Goal: Task Accomplishment & Management: Manage account settings

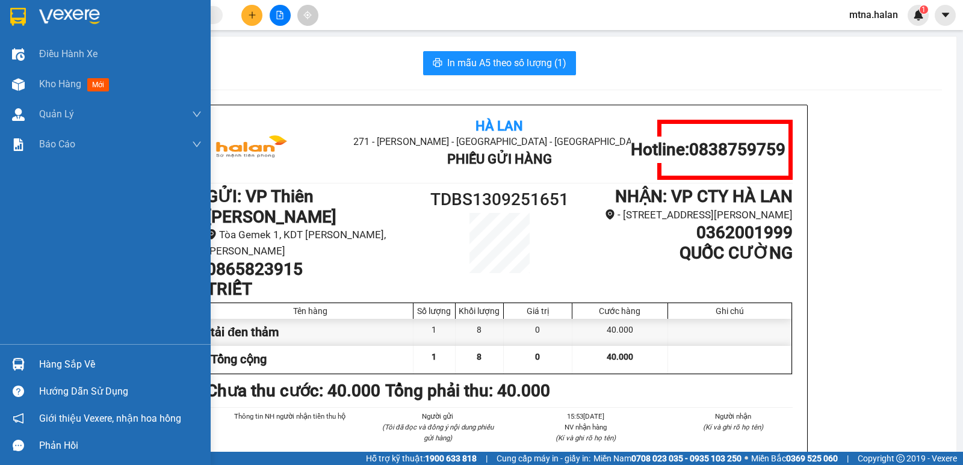
click at [17, 361] on img at bounding box center [18, 364] width 13 height 13
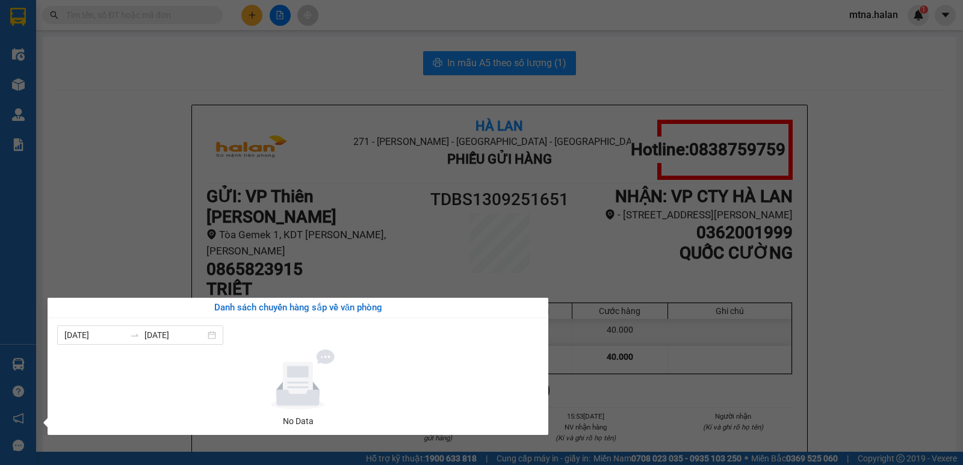
click at [845, 358] on section "Kết quả tìm kiếm ( 0 ) Bộ lọc No Data mtna.halan 1 Điều hành xe Kho hàng mới Qu…" at bounding box center [481, 232] width 963 height 465
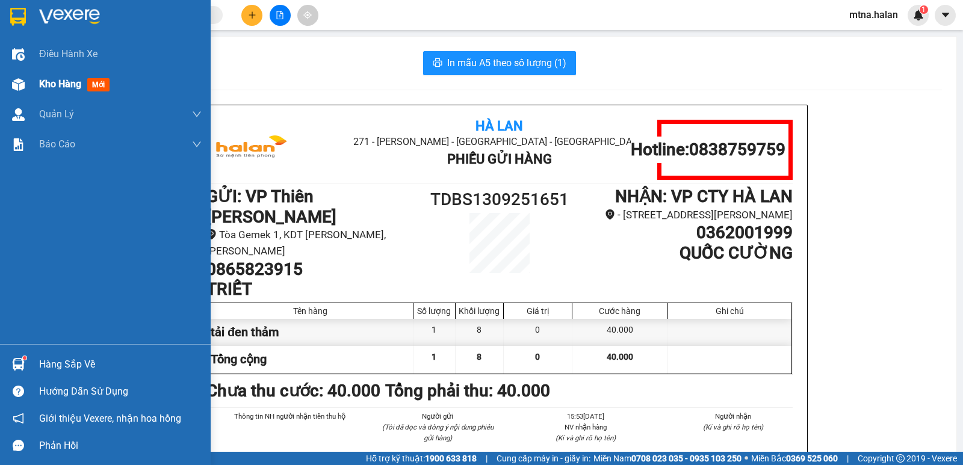
click at [24, 79] on img at bounding box center [18, 84] width 13 height 13
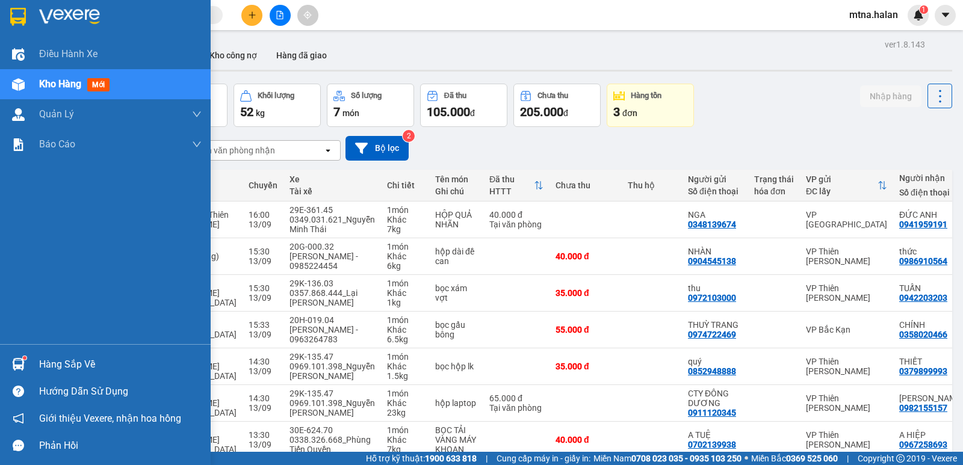
click at [19, 367] on img at bounding box center [18, 364] width 13 height 13
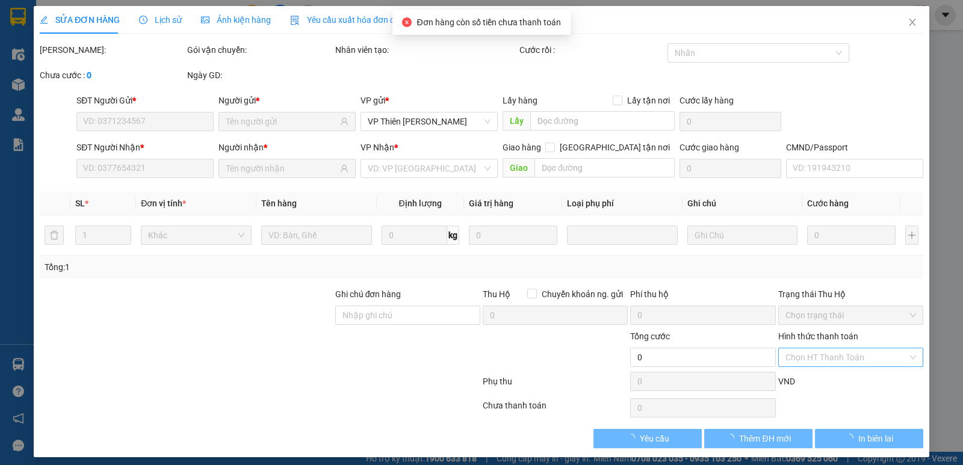
type input "0985111320"
type input "HOA NGUYÊN"
type input "0967859518"
type input "lý"
type input "60.000"
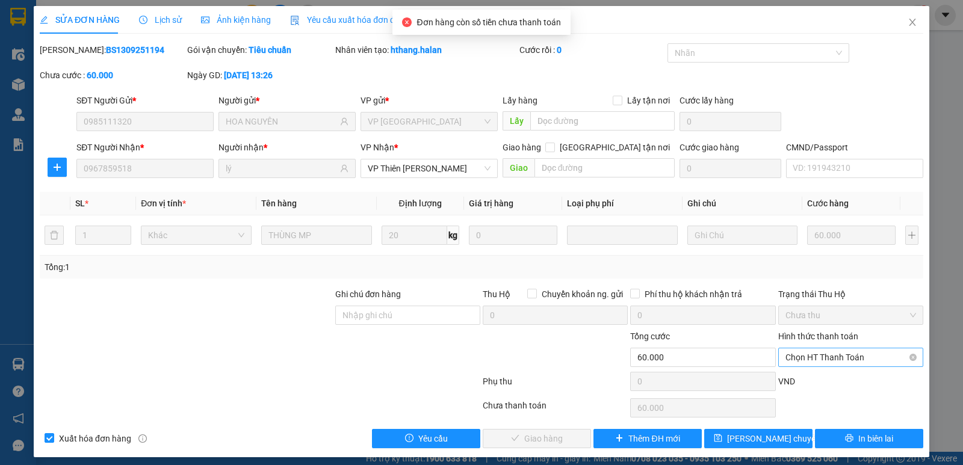
click at [826, 355] on span "Chọn HT Thanh Toán" at bounding box center [851, 358] width 131 height 18
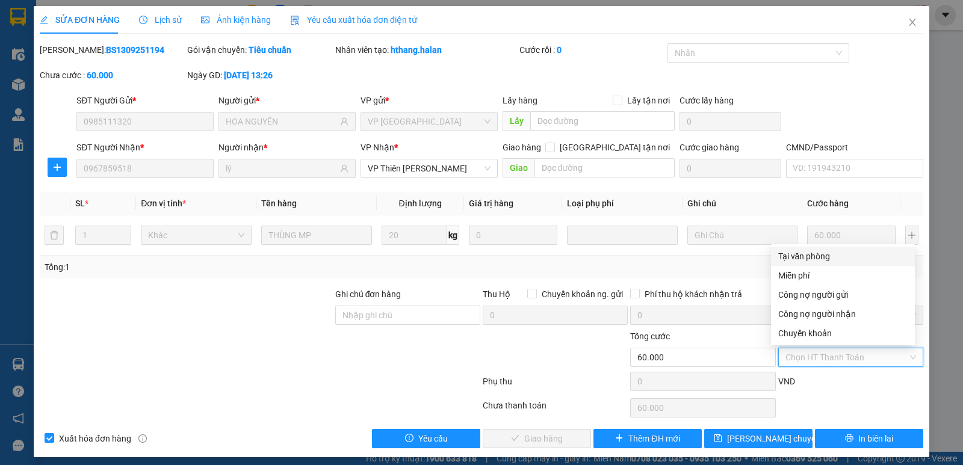
click at [807, 255] on div "Tại văn phòng" at bounding box center [843, 256] width 129 height 13
type input "0"
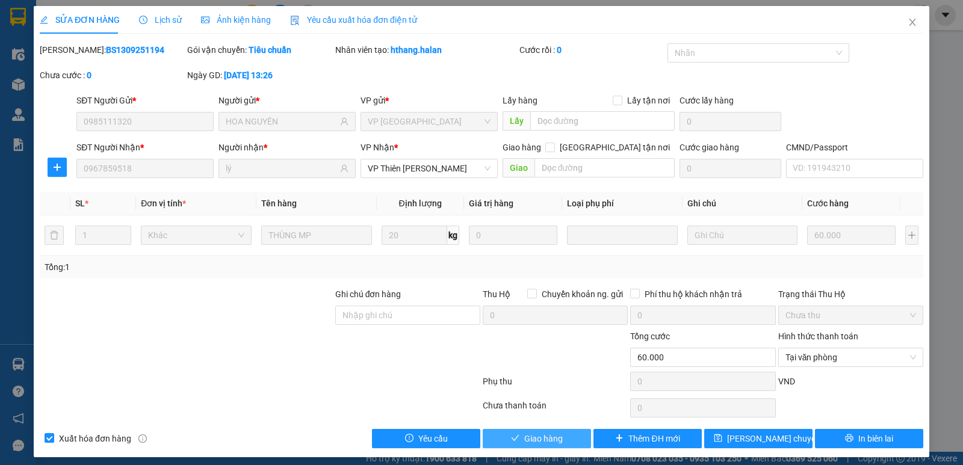
click at [538, 438] on span "Giao hàng" at bounding box center [543, 438] width 39 height 13
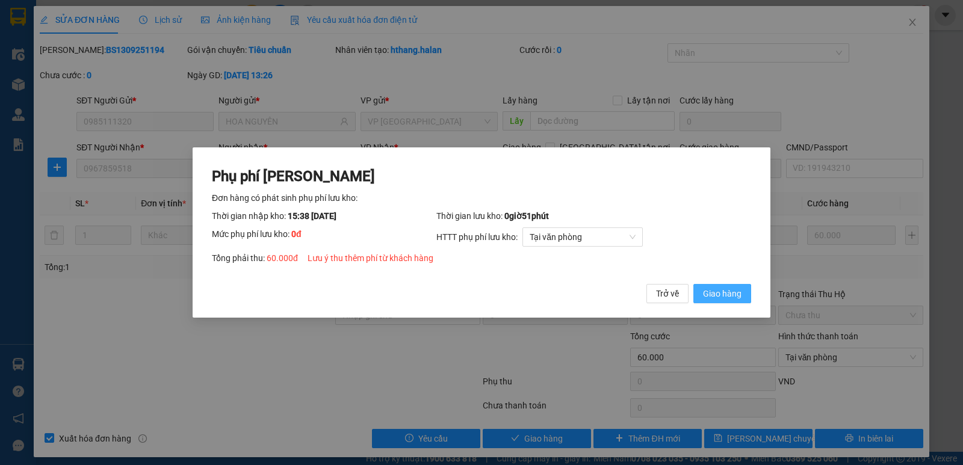
click at [732, 290] on span "Giao hàng" at bounding box center [722, 293] width 39 height 13
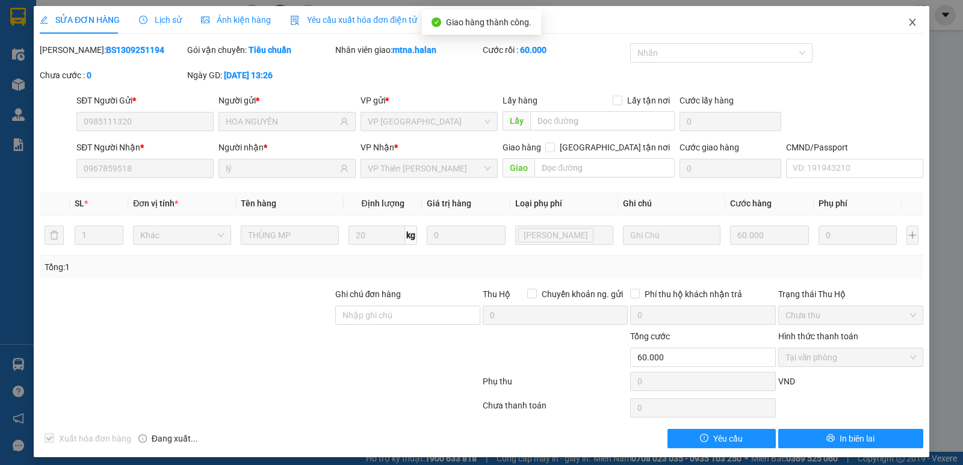
click at [908, 22] on icon "close" at bounding box center [913, 22] width 10 height 10
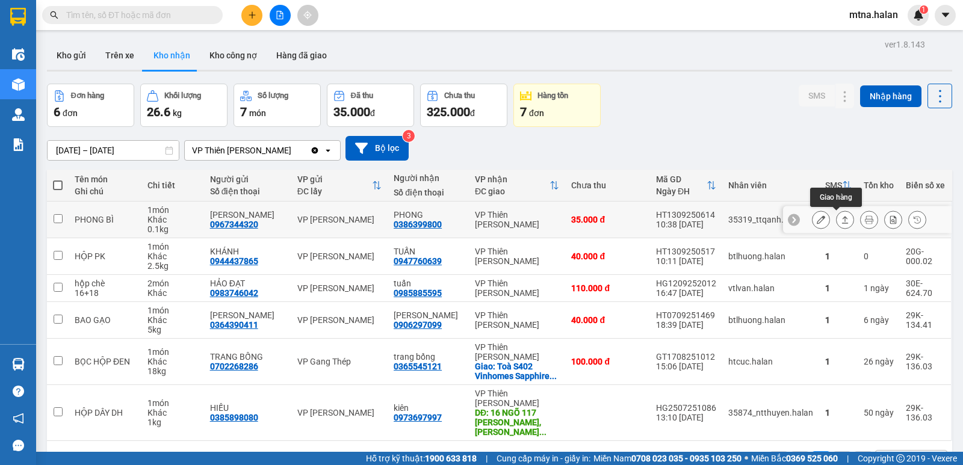
click at [841, 217] on icon at bounding box center [845, 220] width 8 height 8
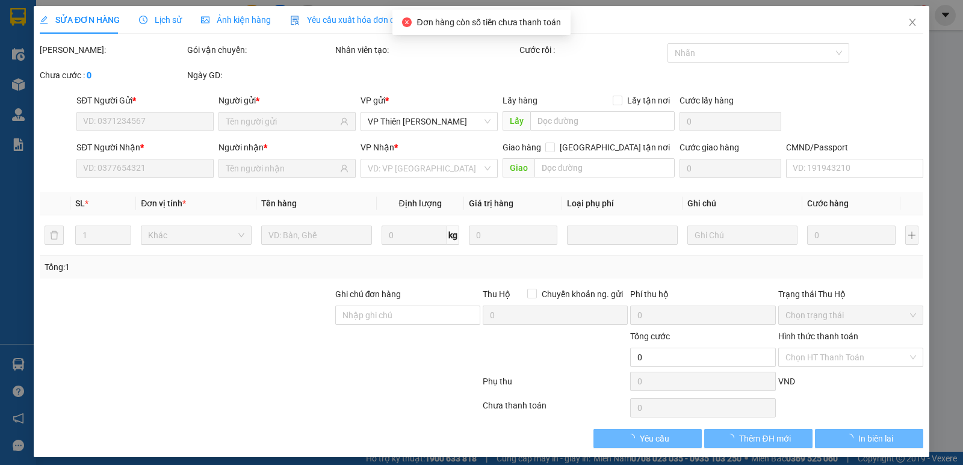
type input "0967344320"
type input "PHAN ANH"
type input "0386399800"
type input "PHONG"
type input "35.000"
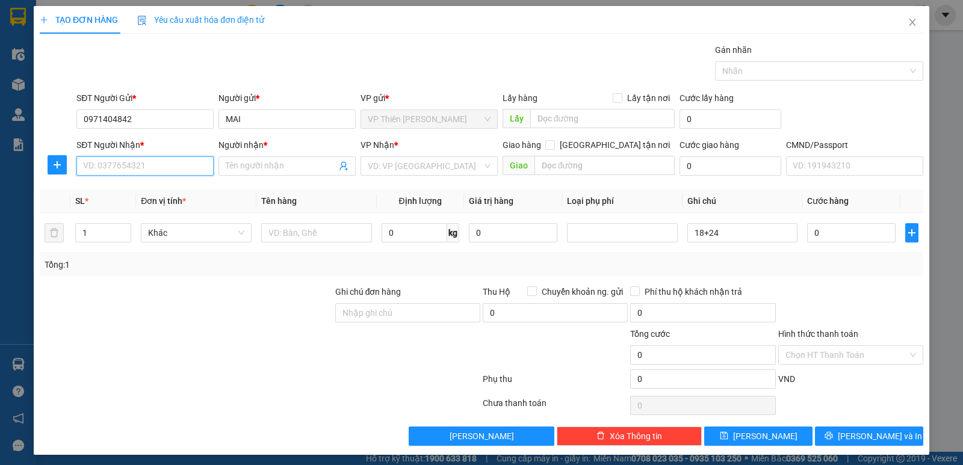
click at [148, 165] on input "SĐT Người Nhận *" at bounding box center [144, 166] width 137 height 19
click at [152, 186] on div "0979186636 - vũ dung" at bounding box center [144, 190] width 122 height 13
type input "0979186636"
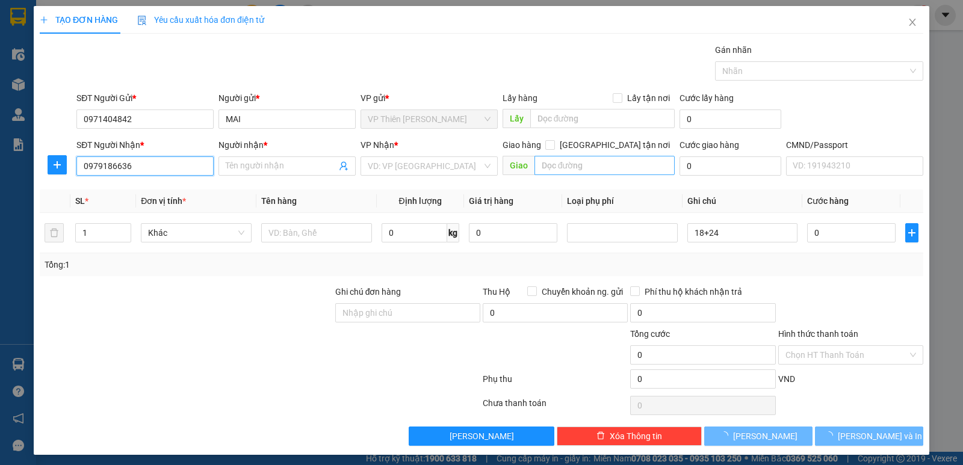
type input "vũ dung"
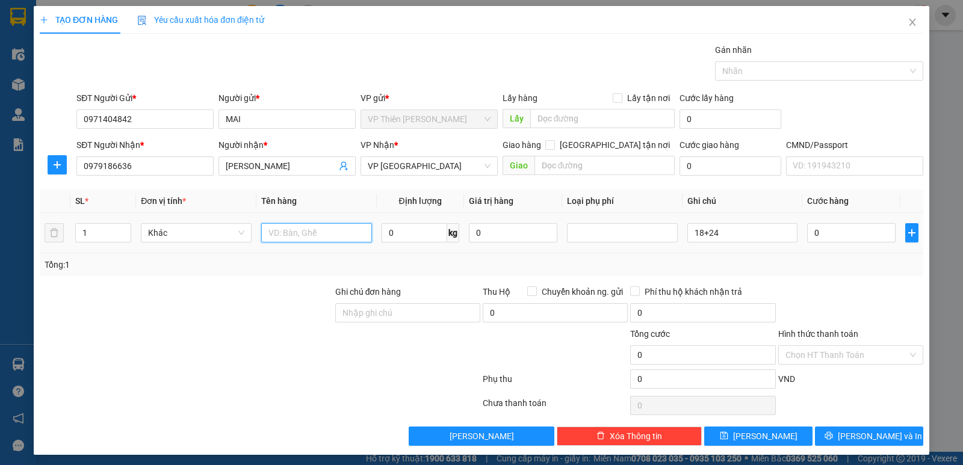
click at [299, 228] on input "text" at bounding box center [316, 232] width 111 height 19
click at [92, 235] on input "1" at bounding box center [103, 233] width 55 height 18
type input "2"
click at [302, 232] on input "text" at bounding box center [316, 232] width 111 height 19
type input "hộp pk sn"
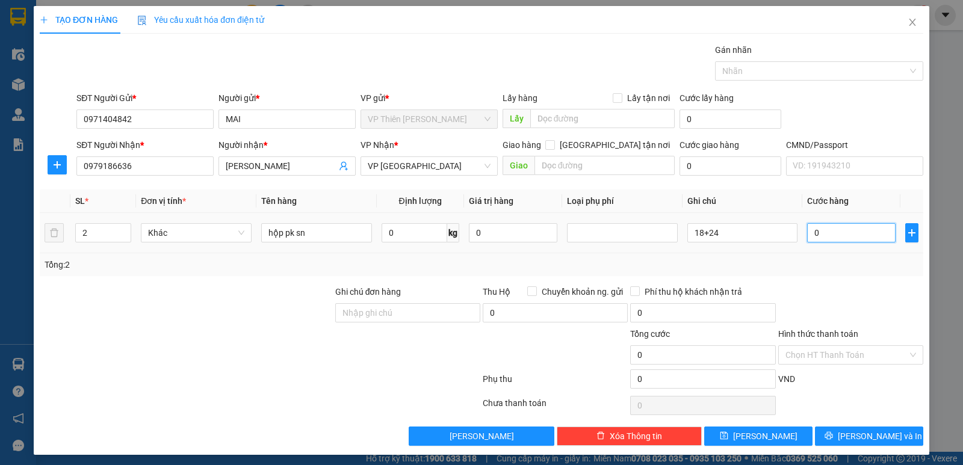
click at [832, 234] on input "0" at bounding box center [851, 232] width 89 height 19
type input "1"
type input "11"
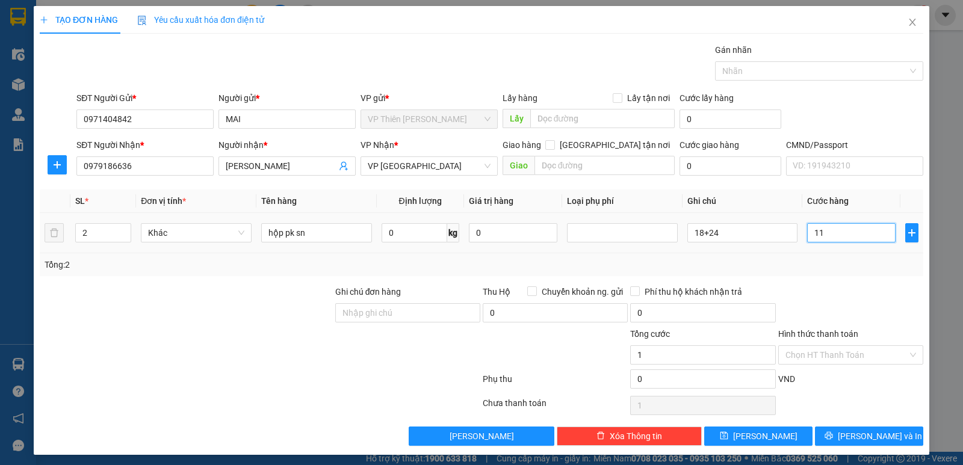
type input "11"
type input "115"
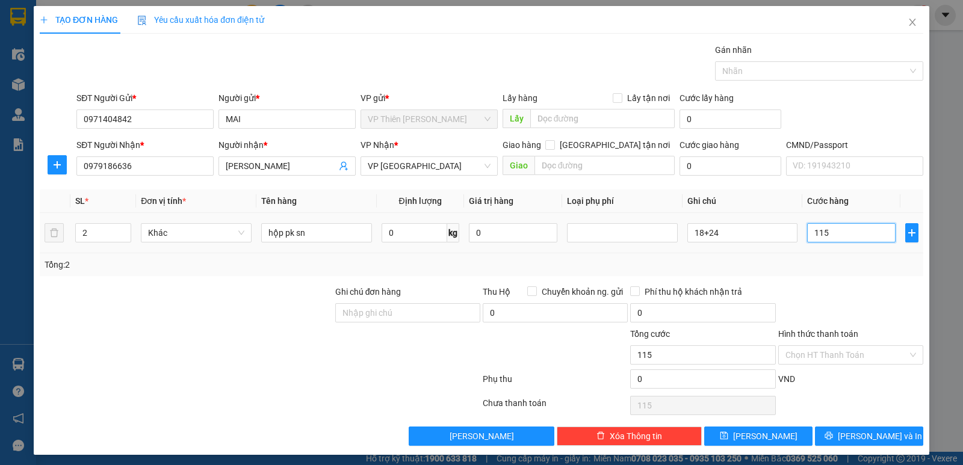
type input "1.150"
type input "11.500"
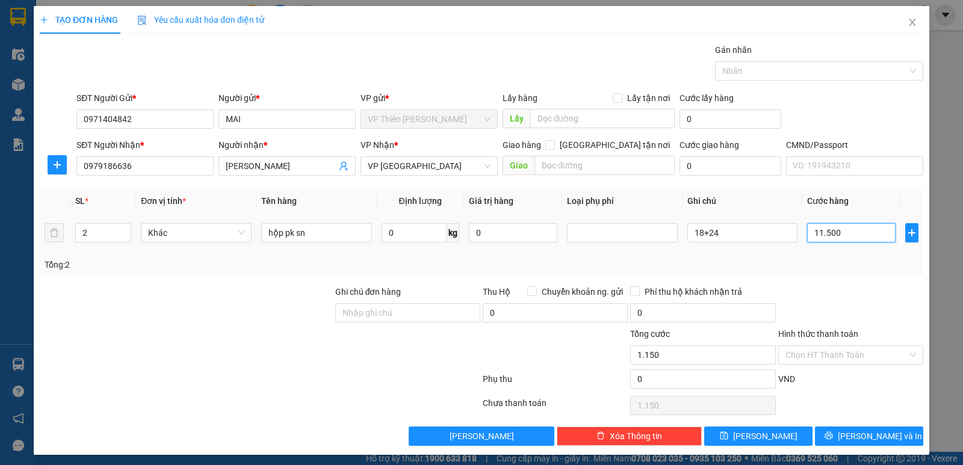
type input "11.500"
type input "115.000"
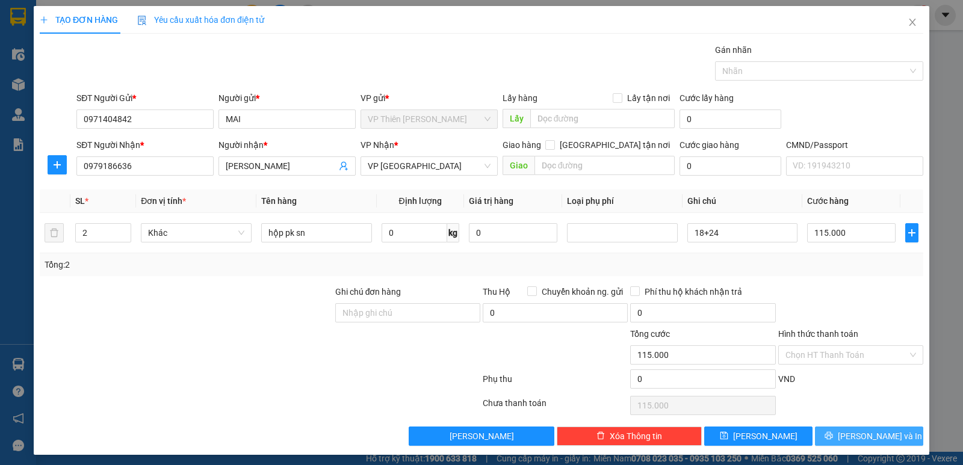
click at [868, 434] on span "Lưu và In" at bounding box center [880, 436] width 84 height 13
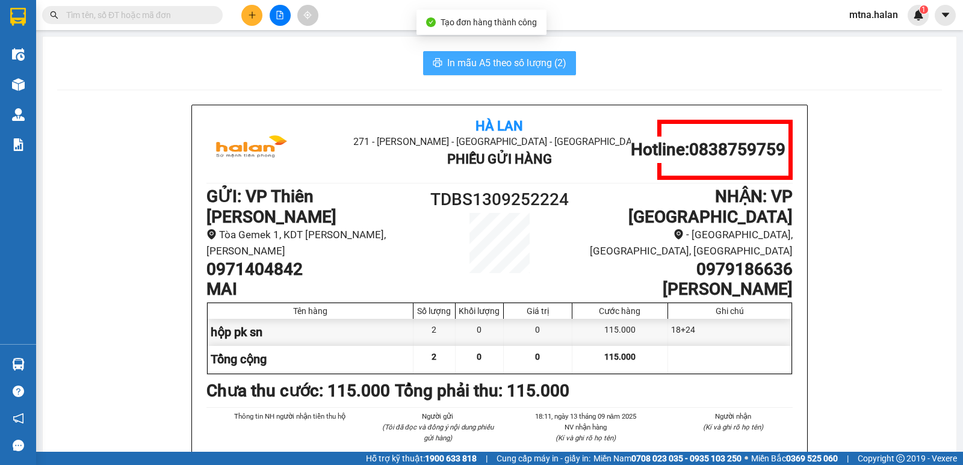
click at [508, 63] on span "In mẫu A5 theo số lượng (2)" at bounding box center [506, 62] width 119 height 15
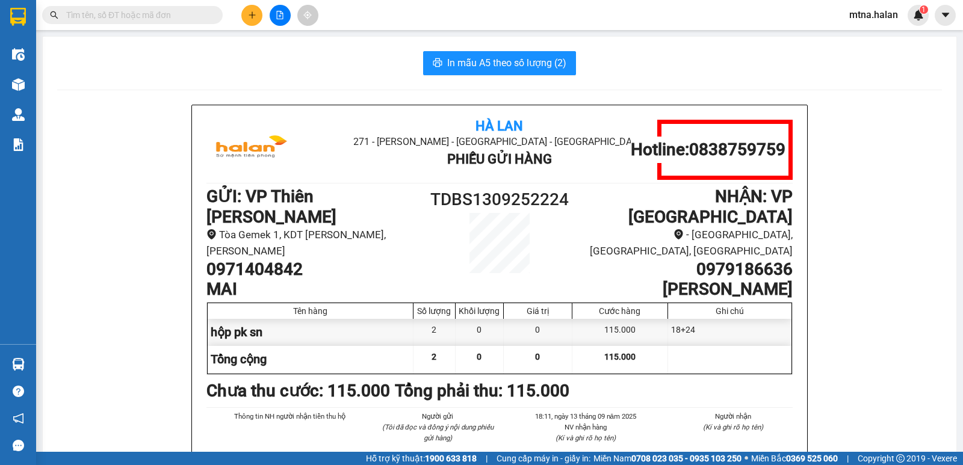
click at [249, 16] on icon "plus" at bounding box center [252, 15] width 8 height 8
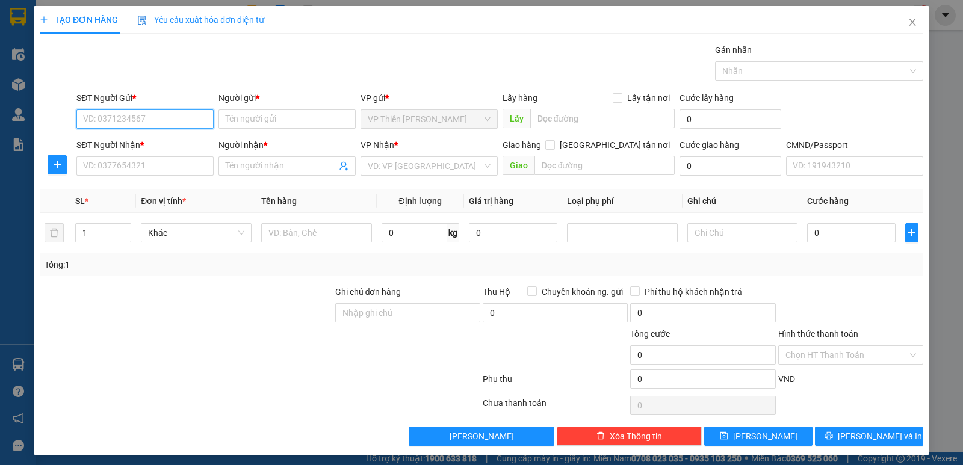
click at [161, 122] on input "SĐT Người Gửi *" at bounding box center [144, 119] width 137 height 19
click at [167, 118] on input "SĐT Người Gửi *" at bounding box center [144, 119] width 137 height 19
type input "0984502999"
click at [265, 122] on input "Người gửi *" at bounding box center [287, 119] width 137 height 19
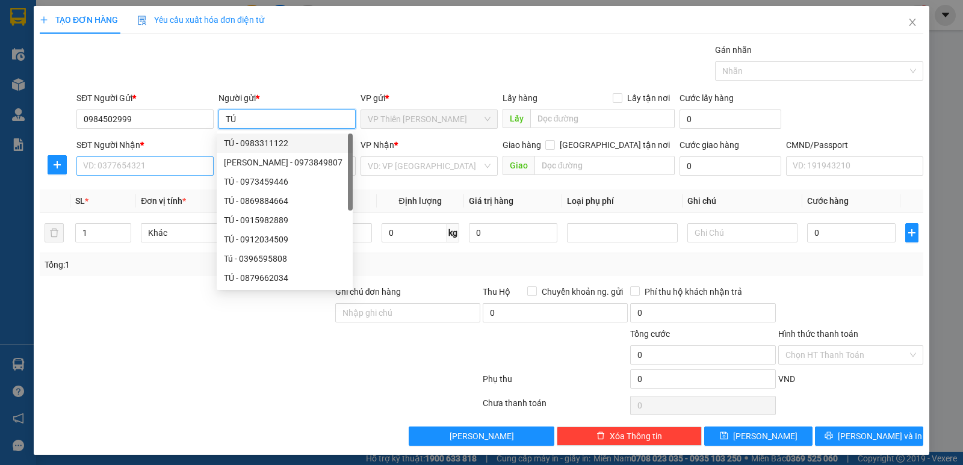
type input "TÚ"
click at [171, 169] on input "SĐT Người Nhận *" at bounding box center [144, 166] width 137 height 19
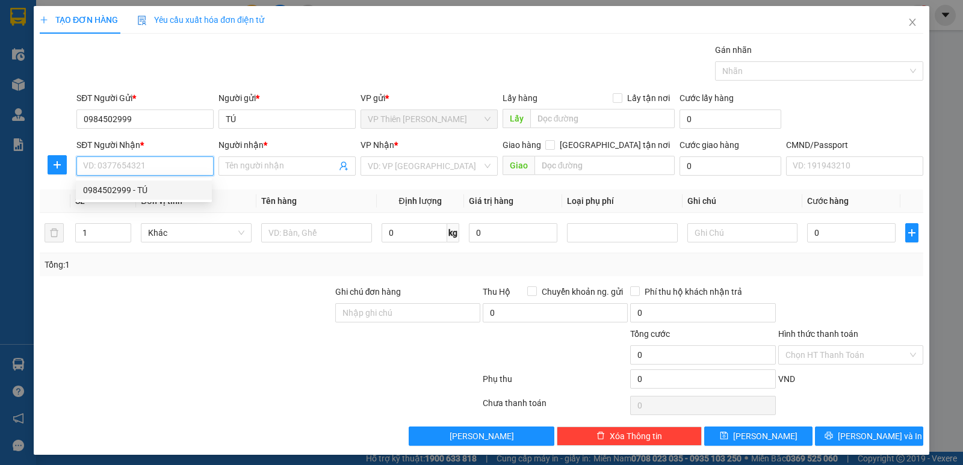
click at [129, 190] on div "0984502999 - TÚ" at bounding box center [144, 190] width 122 height 13
type input "0984502999"
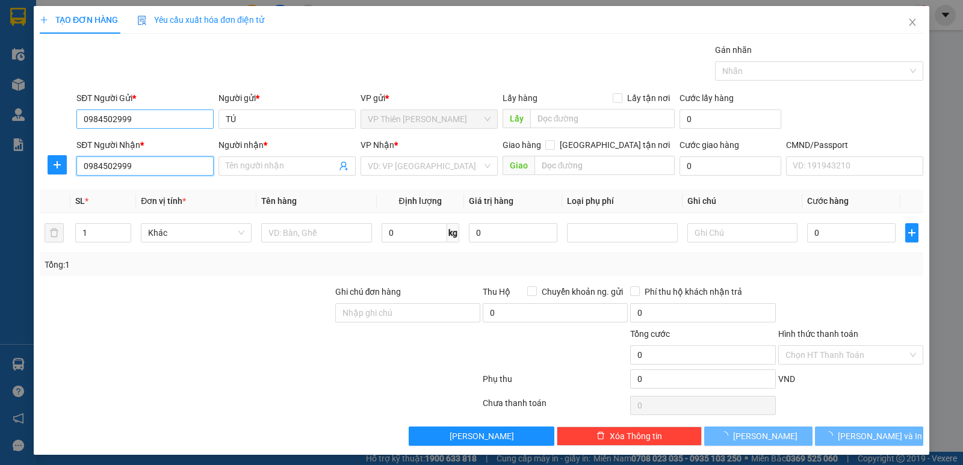
type input "TÚ"
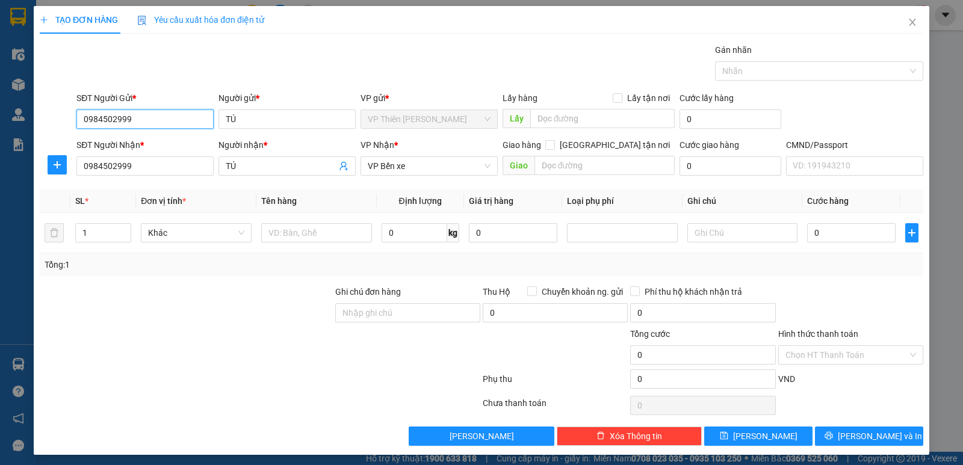
drag, startPoint x: 132, startPoint y: 117, endPoint x: 84, endPoint y: 117, distance: 48.2
click at [84, 117] on input "0984502999" at bounding box center [144, 119] width 137 height 19
type input "0333540339"
click at [142, 142] on div "0333540339 - DƯƠNG" at bounding box center [144, 143] width 122 height 13
type input "DƯƠNG"
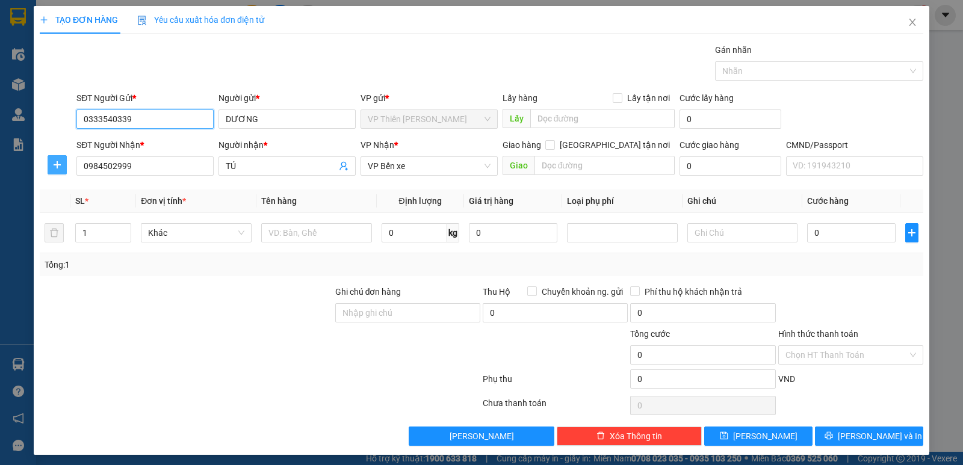
type input "0333540339"
click at [55, 165] on icon "plus" at bounding box center [57, 164] width 7 height 1
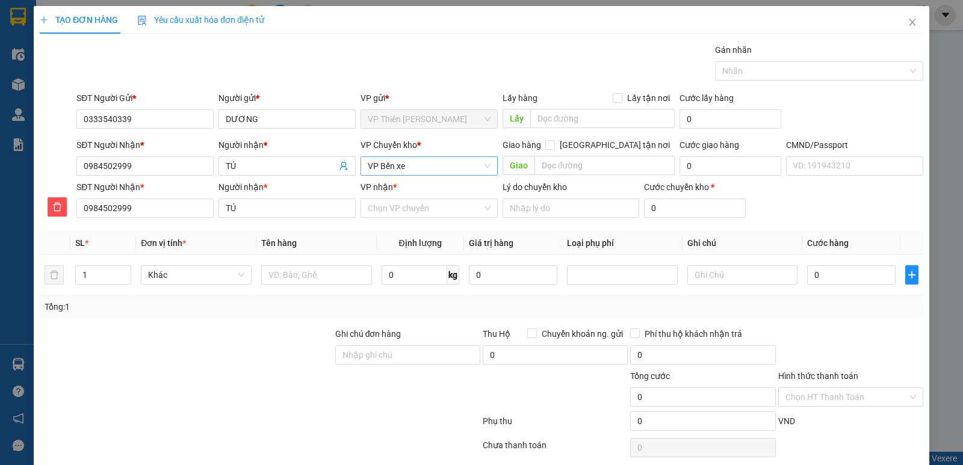
click at [412, 165] on span "VP Bến xe" at bounding box center [429, 166] width 123 height 18
type input "HOANG"
click at [409, 207] on div "VP Hoàng Gia" at bounding box center [425, 209] width 122 height 13
click at [422, 206] on input "VP nhận *" at bounding box center [425, 208] width 114 height 18
type input "BÉN"
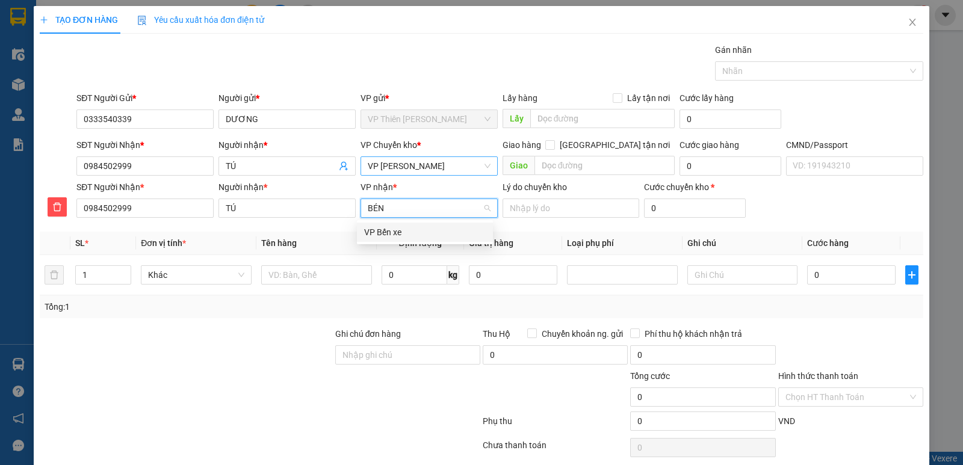
click at [396, 232] on div "VP Bến xe" at bounding box center [425, 232] width 122 height 13
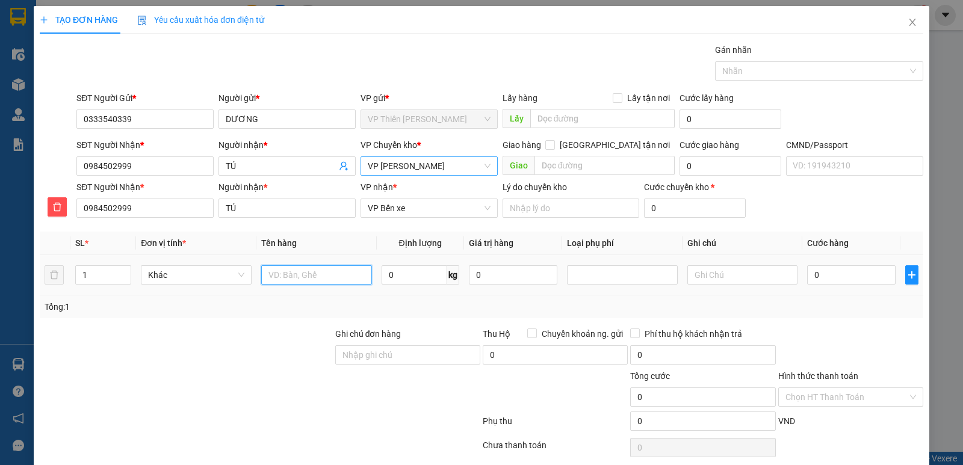
click at [309, 277] on input "text" at bounding box center [316, 275] width 111 height 19
type input "TÚI TRẮNG HỘP LK ĐT"
click at [414, 277] on input "0" at bounding box center [415, 275] width 66 height 19
type input "1"
click at [835, 271] on input "0" at bounding box center [851, 275] width 89 height 19
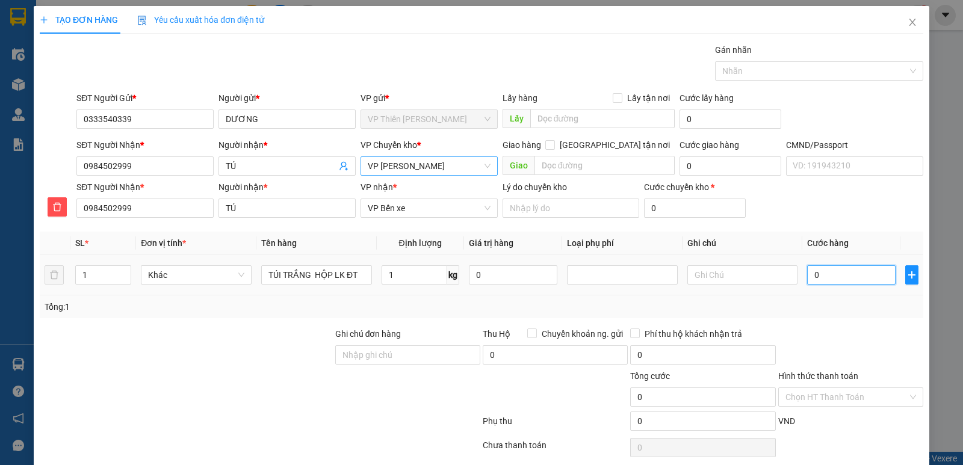
type input "3"
type input "35"
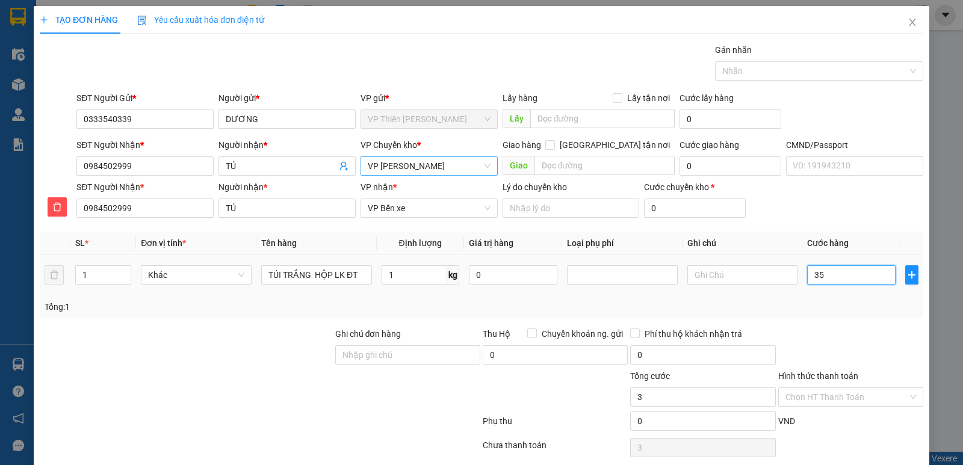
type input "35"
type input "350"
type input "3.500"
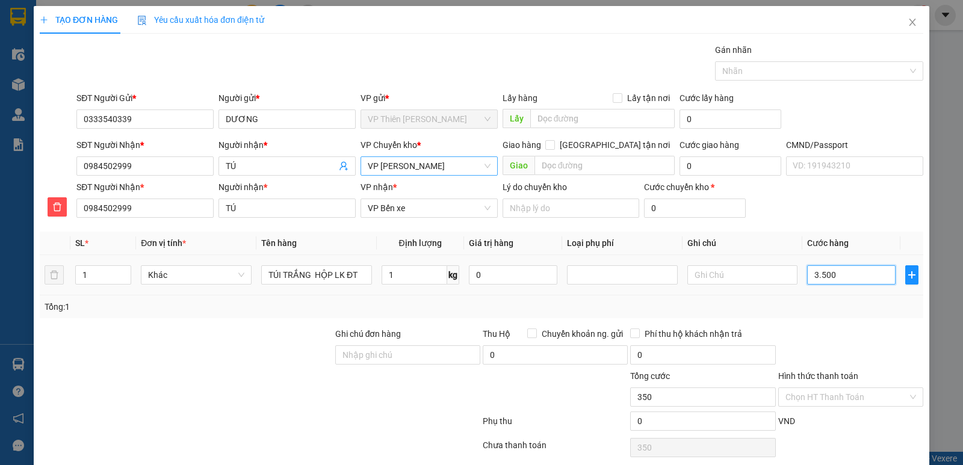
type input "3.500"
type input "35.000"
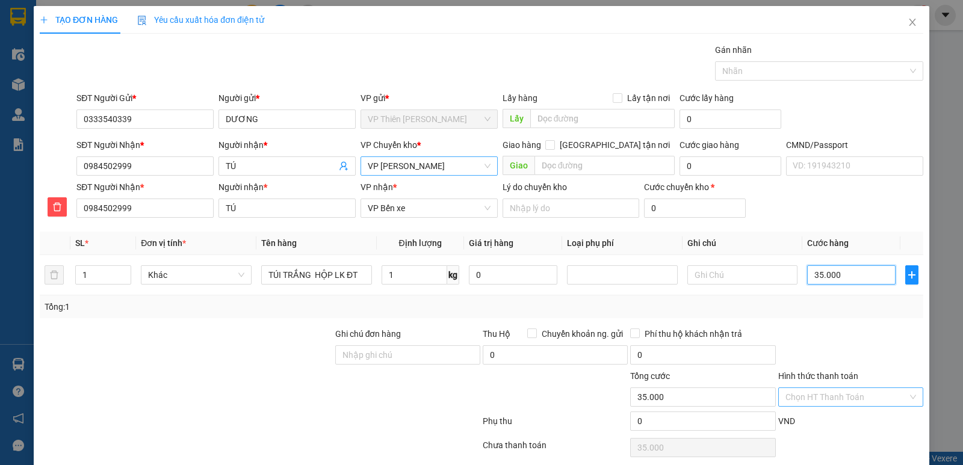
type input "35.000"
click at [830, 396] on input "Hình thức thanh toán" at bounding box center [847, 397] width 122 height 18
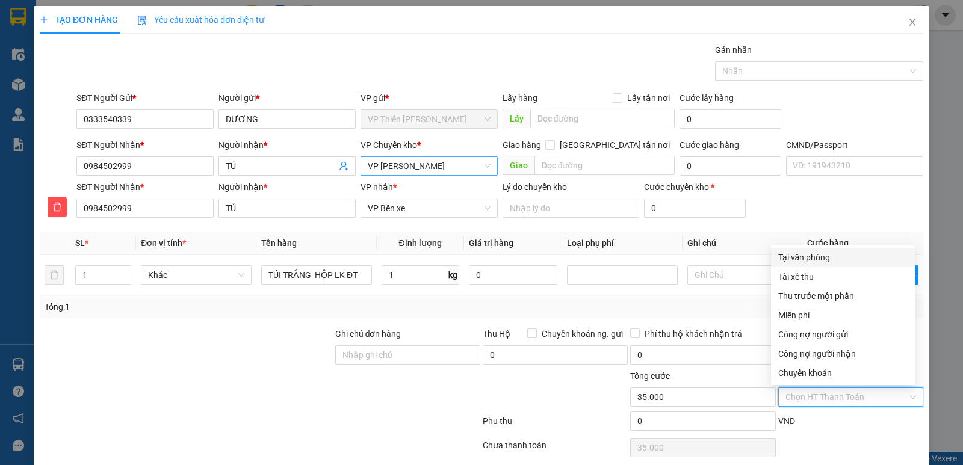
click at [811, 262] on div "Tại văn phòng" at bounding box center [843, 257] width 129 height 13
type input "0"
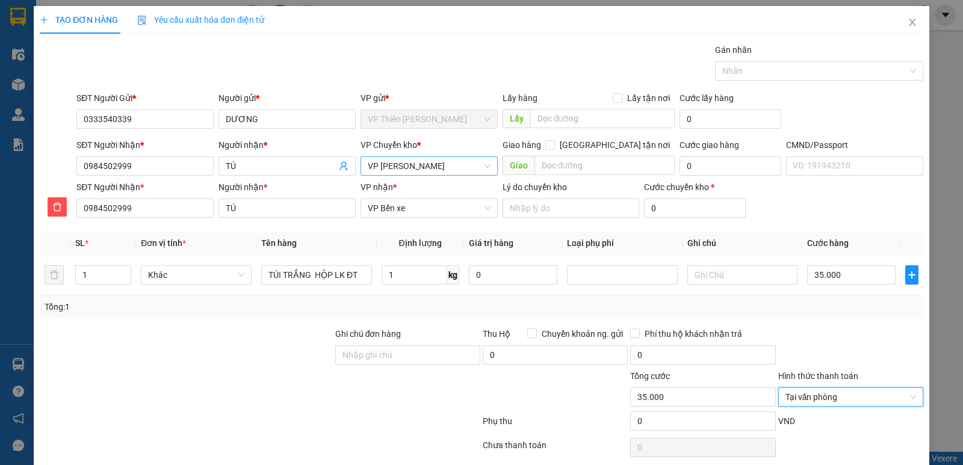
scroll to position [46, 0]
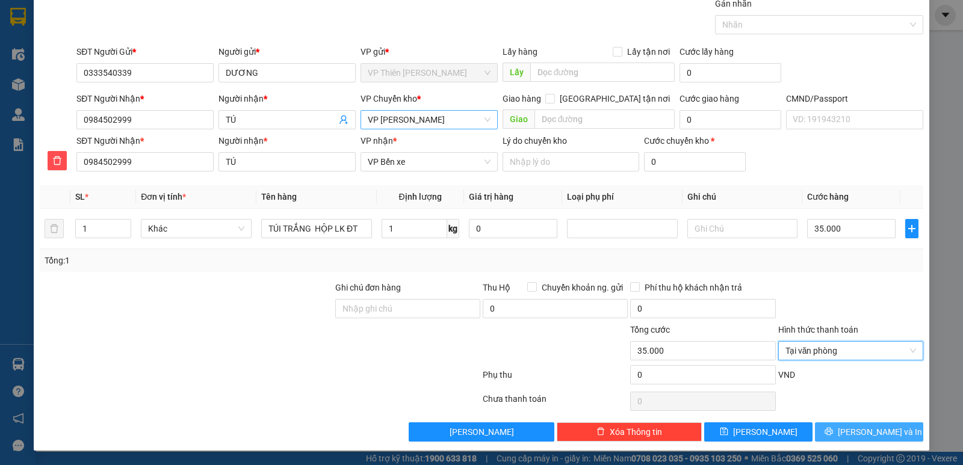
click at [876, 435] on span "Lưu và In" at bounding box center [880, 432] width 84 height 13
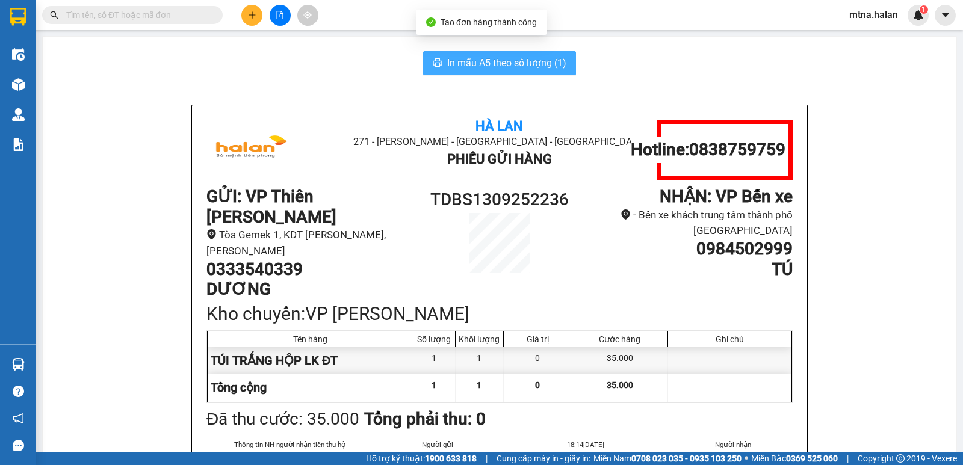
click at [494, 70] on span "In mẫu A5 theo số lượng (1)" at bounding box center [506, 62] width 119 height 15
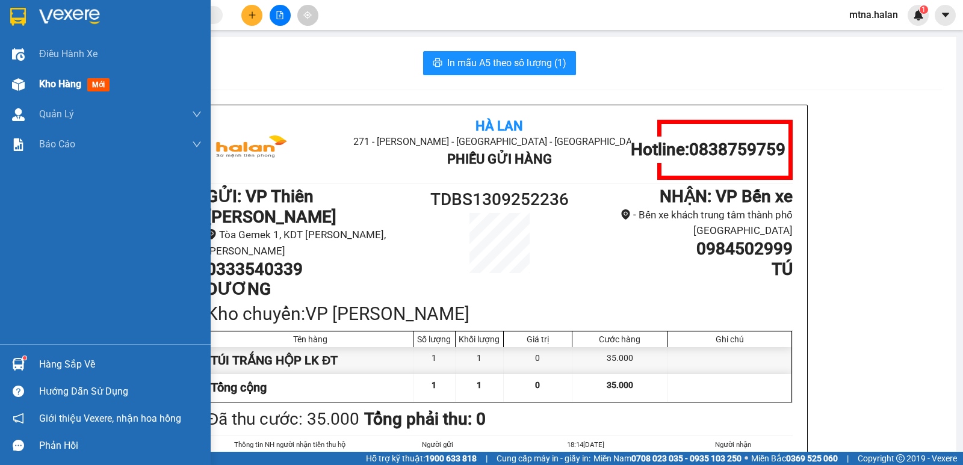
click at [18, 89] on img at bounding box center [18, 84] width 13 height 13
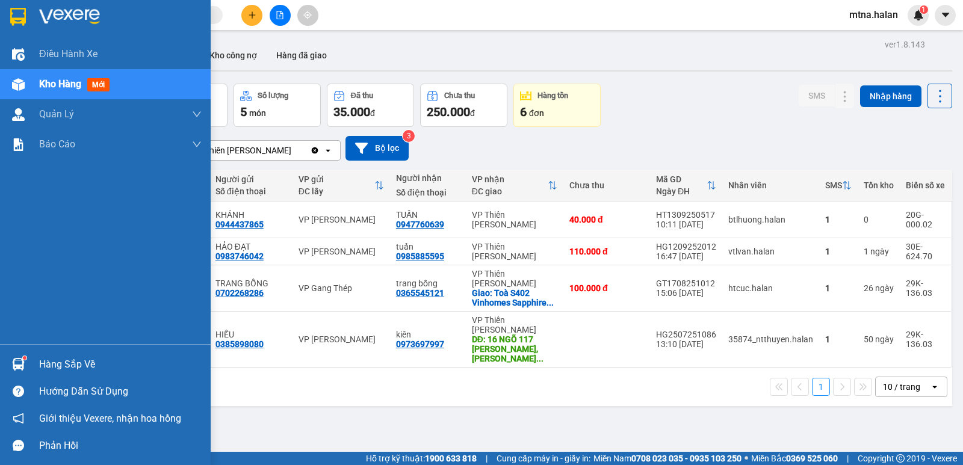
click at [20, 364] on img at bounding box center [18, 364] width 13 height 13
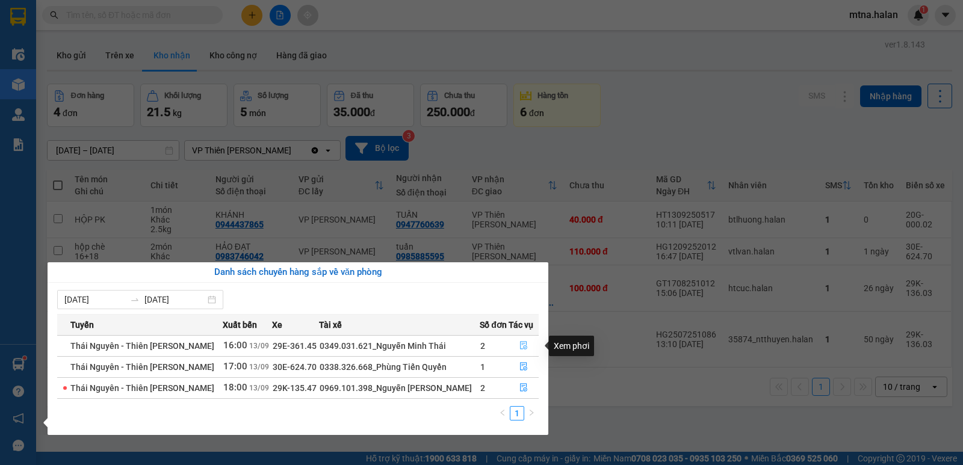
click at [526, 346] on icon "file-done" at bounding box center [524, 345] width 8 height 8
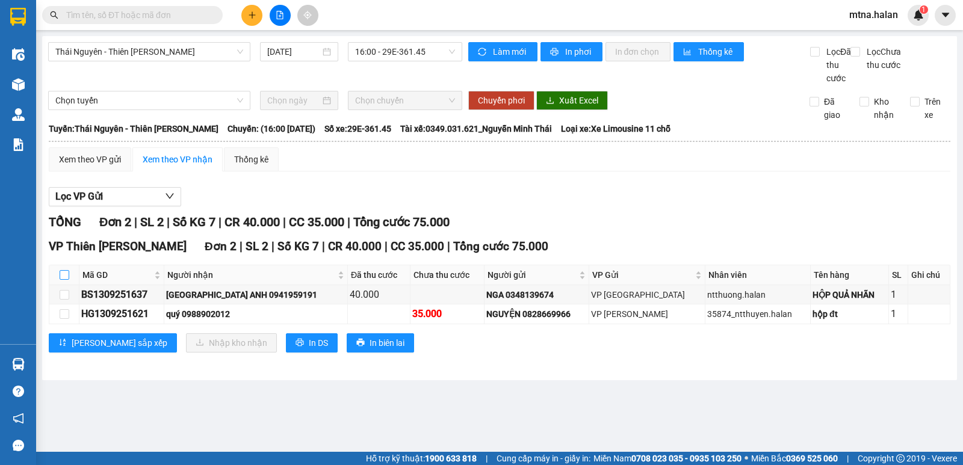
click at [64, 280] on input "checkbox" at bounding box center [65, 275] width 10 height 10
checkbox input "true"
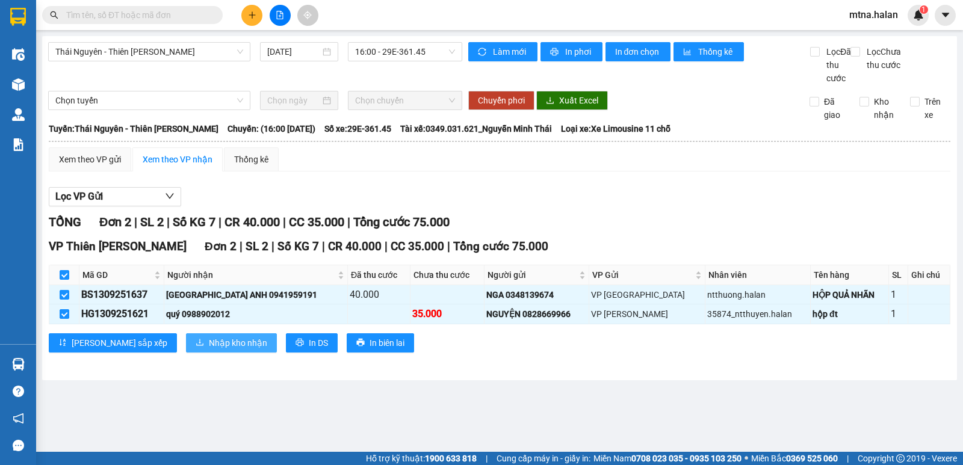
click at [209, 350] on span "Nhập kho nhận" at bounding box center [238, 343] width 58 height 13
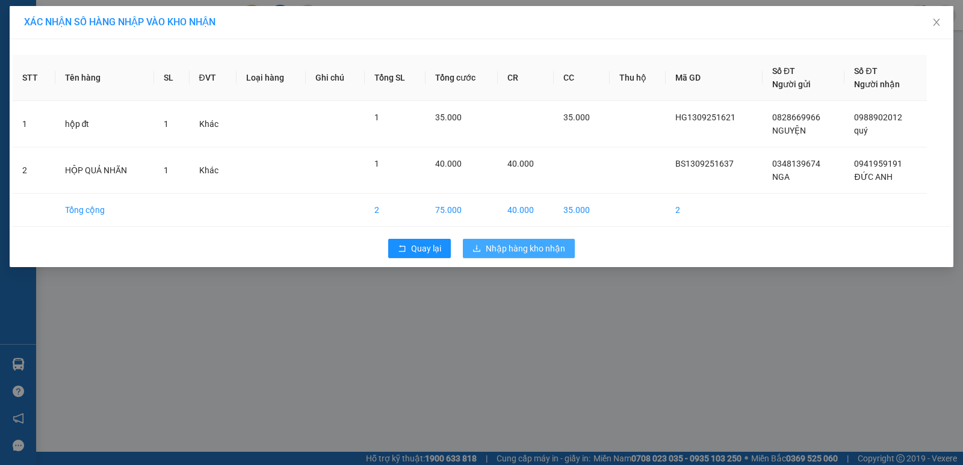
click at [517, 251] on span "Nhập hàng kho nhận" at bounding box center [525, 248] width 79 height 13
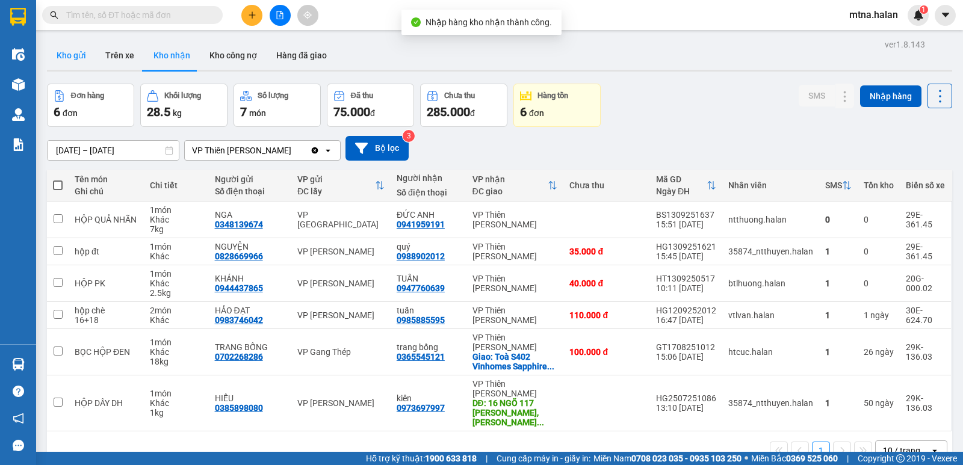
click at [75, 52] on button "Kho gửi" at bounding box center [71, 55] width 49 height 29
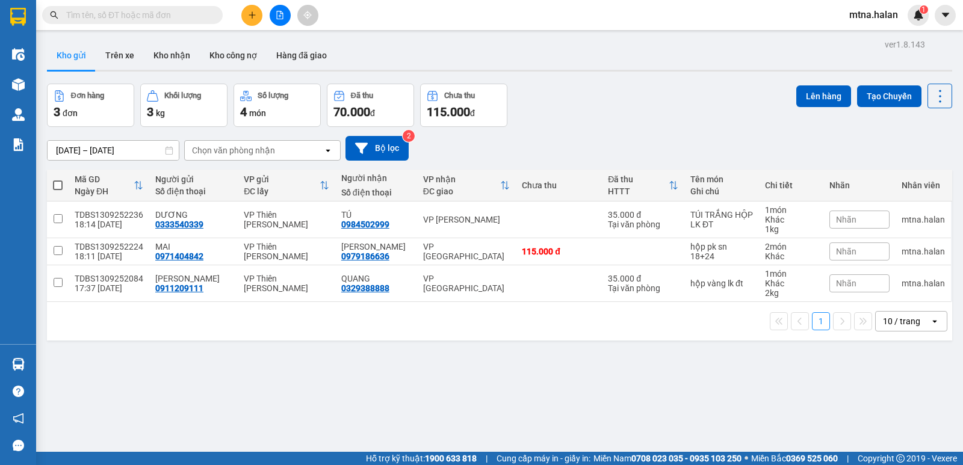
click at [55, 185] on span at bounding box center [58, 186] width 10 height 10
click at [58, 179] on input "checkbox" at bounding box center [58, 179] width 0 height 0
checkbox input "true"
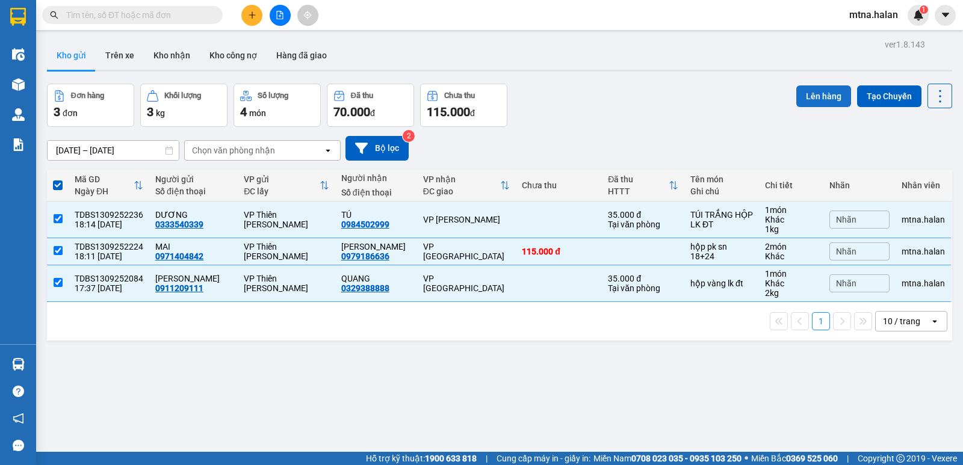
click at [814, 96] on button "Lên hàng" at bounding box center [824, 97] width 55 height 22
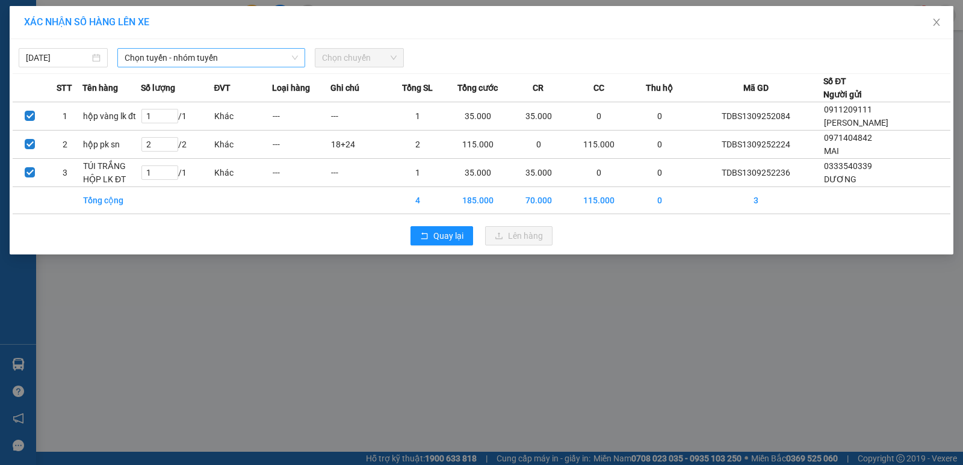
click at [237, 57] on span "Chọn tuyến - nhóm tuyến" at bounding box center [211, 58] width 173 height 18
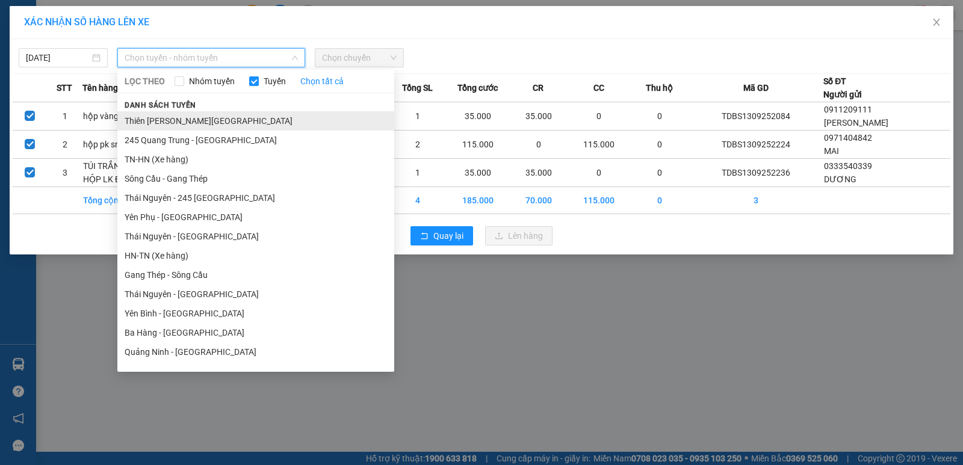
click at [225, 119] on li "Thiên Đường Bảo Sơn - Thái Nguyên" at bounding box center [255, 120] width 277 height 19
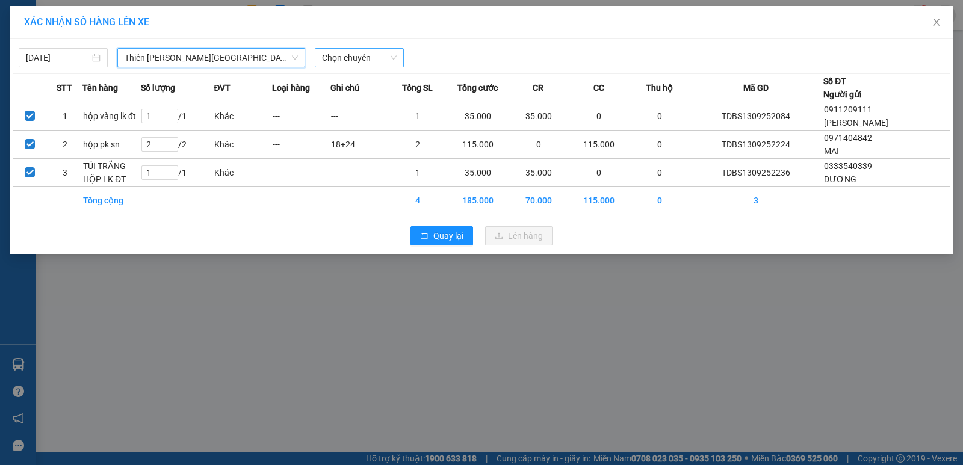
click at [370, 59] on span "Chọn chuyến" at bounding box center [359, 58] width 75 height 18
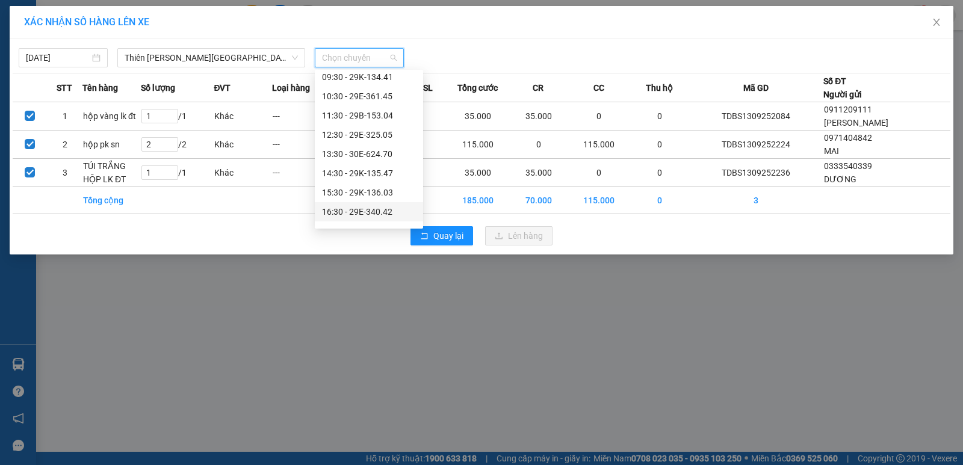
scroll to position [181, 0]
click at [366, 191] on div "18:30 - 29E-361.45" at bounding box center [369, 190] width 94 height 13
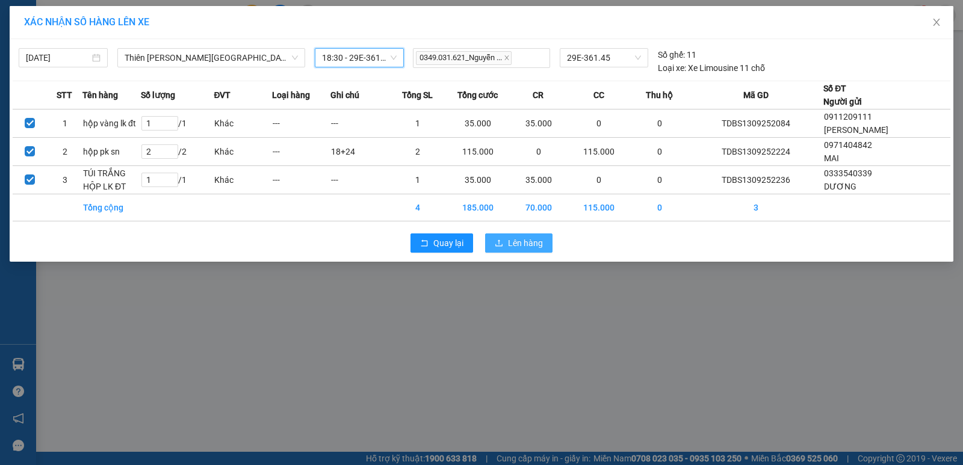
click at [529, 241] on span "Lên hàng" at bounding box center [525, 243] width 35 height 13
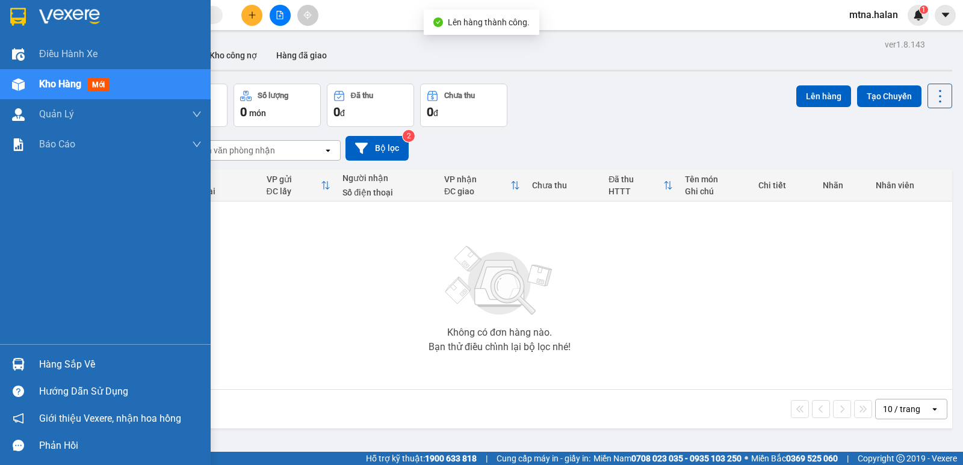
click at [19, 361] on img at bounding box center [18, 364] width 13 height 13
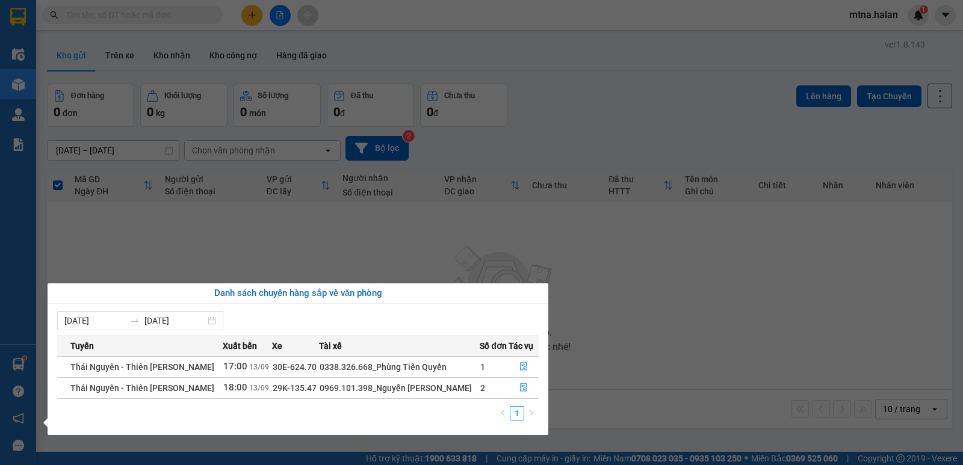
click at [683, 305] on section "Kết quả tìm kiếm ( 0 ) Bộ lọc No Data mtna.halan 1 Điều hành xe Kho hàng mới Qu…" at bounding box center [481, 232] width 963 height 465
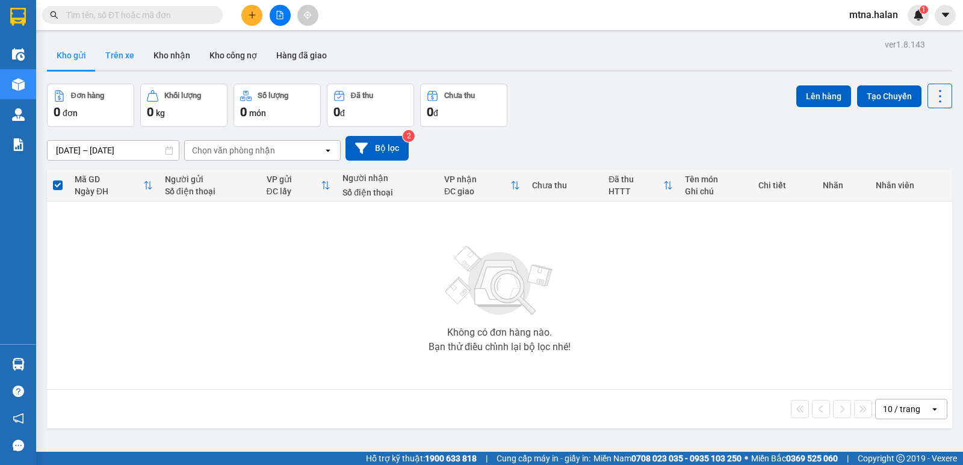
click at [119, 52] on button "Trên xe" at bounding box center [120, 55] width 48 height 29
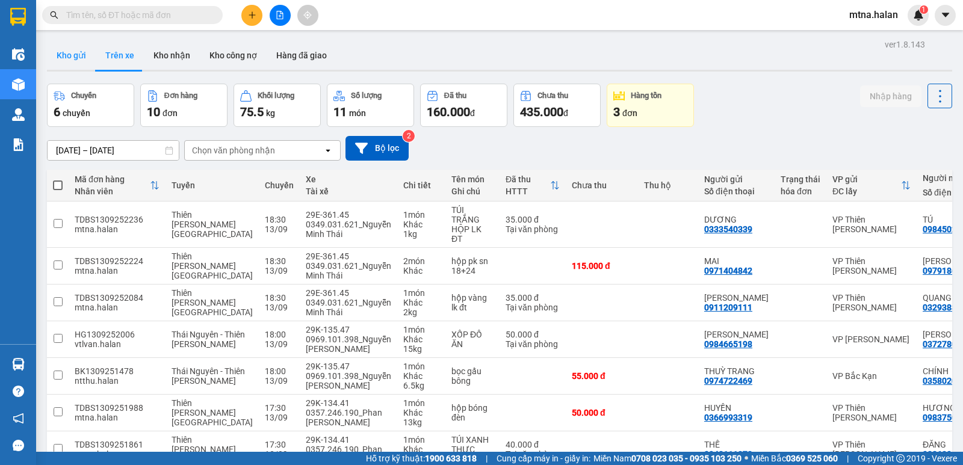
click at [76, 55] on button "Kho gửi" at bounding box center [71, 55] width 49 height 29
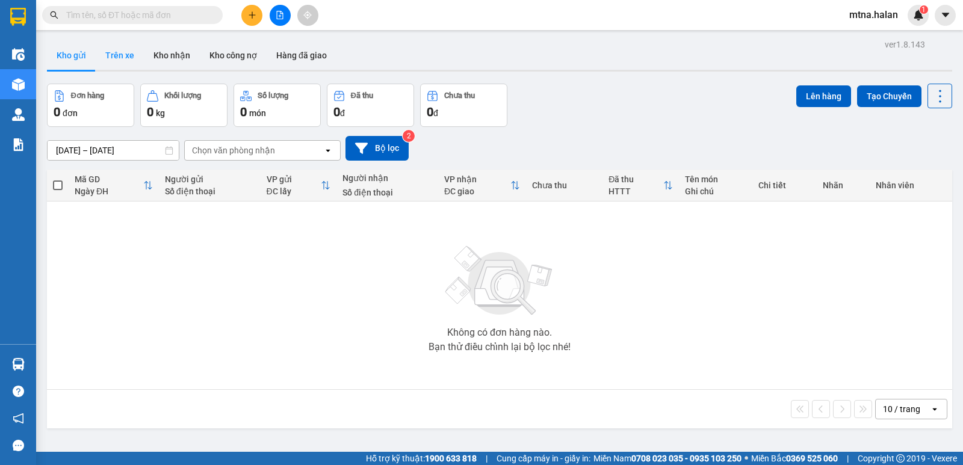
click at [111, 53] on button "Trên xe" at bounding box center [120, 55] width 48 height 29
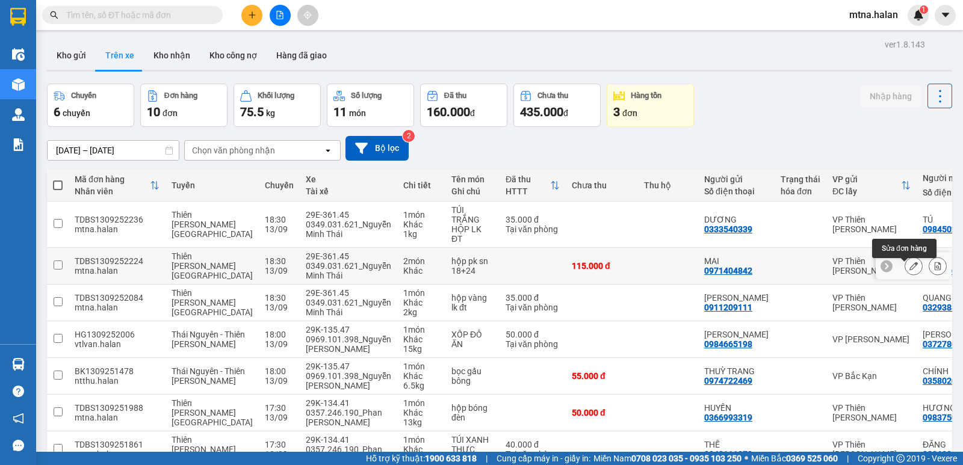
click at [910, 270] on icon at bounding box center [914, 266] width 8 height 8
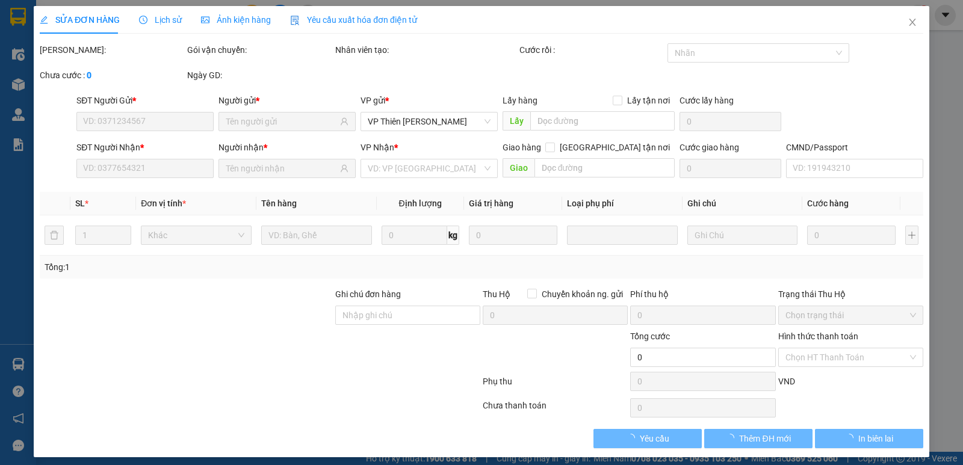
type input "0971404842"
type input "0979186636"
type input "115.000"
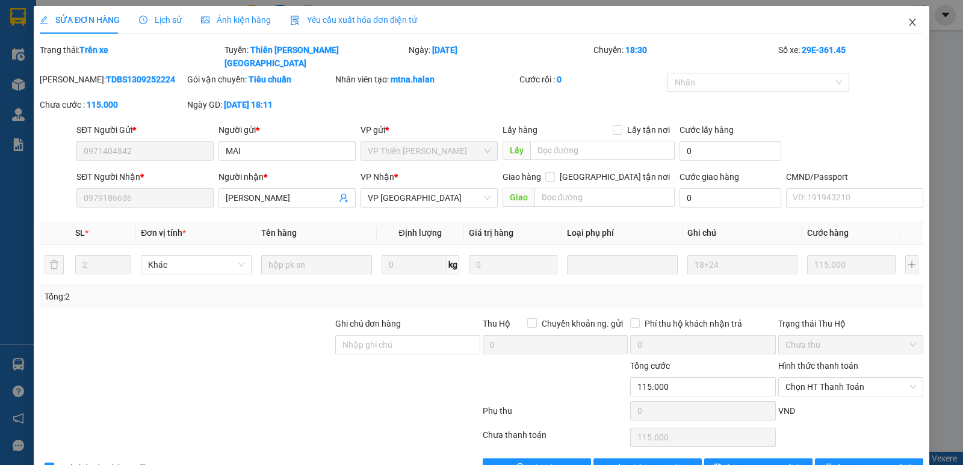
click at [908, 27] on icon "close" at bounding box center [913, 22] width 10 height 10
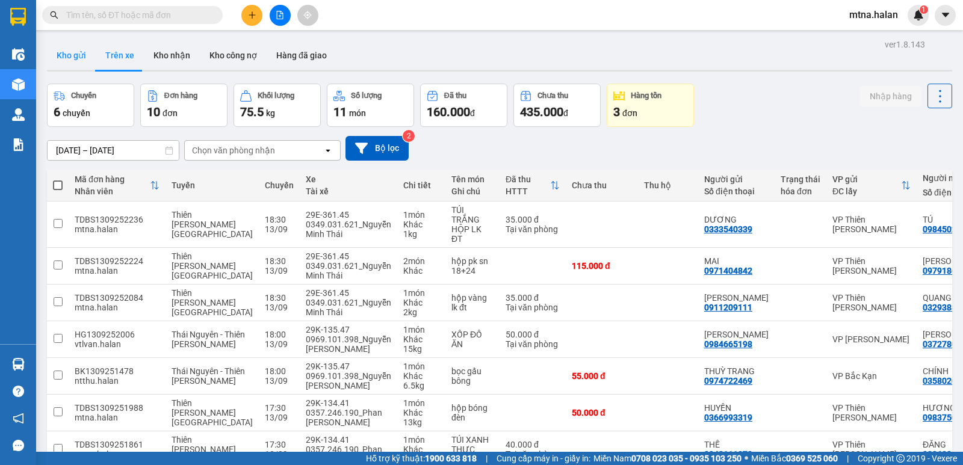
click at [70, 55] on button "Kho gửi" at bounding box center [71, 55] width 49 height 29
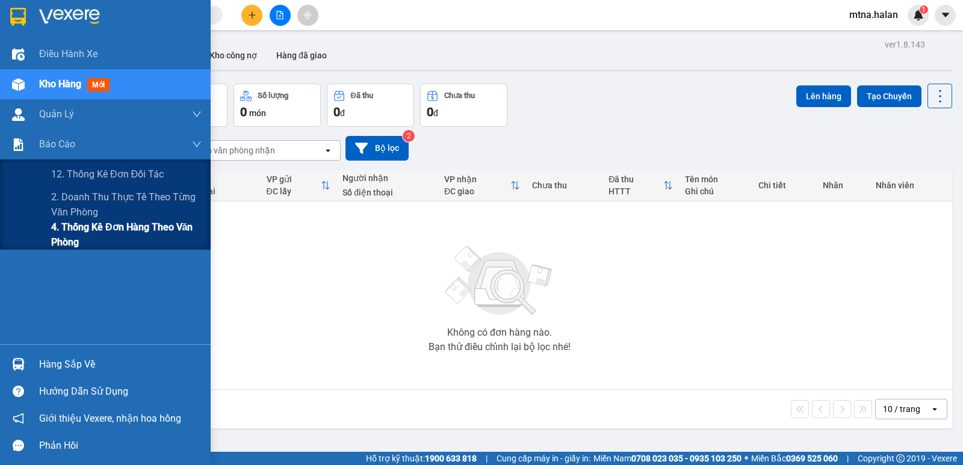
click at [64, 227] on span "4. Thống kê đơn hàng theo văn phòng" at bounding box center [126, 235] width 151 height 30
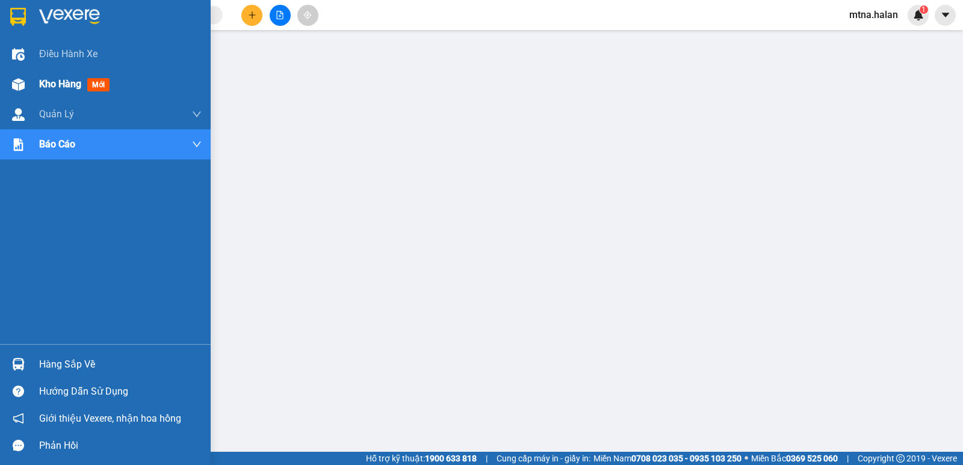
click at [17, 81] on img at bounding box center [18, 84] width 13 height 13
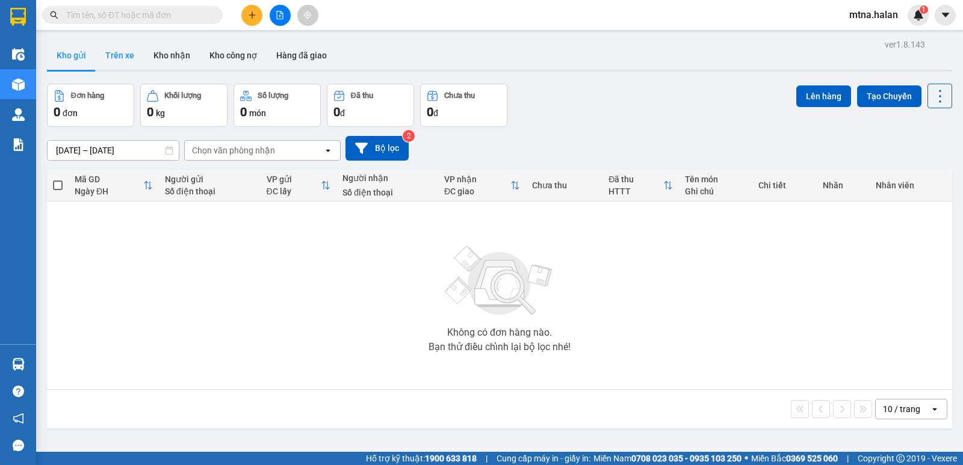
click at [121, 56] on button "Trên xe" at bounding box center [120, 55] width 48 height 29
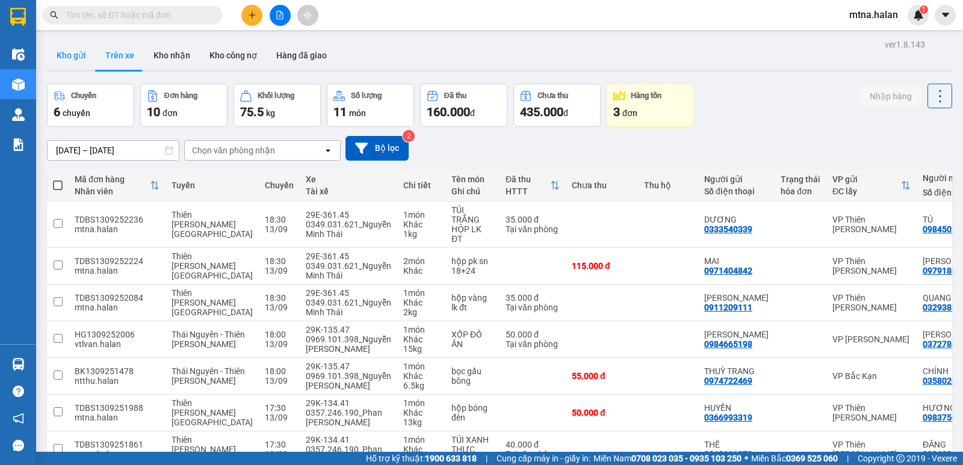
click at [62, 52] on button "Kho gửi" at bounding box center [71, 55] width 49 height 29
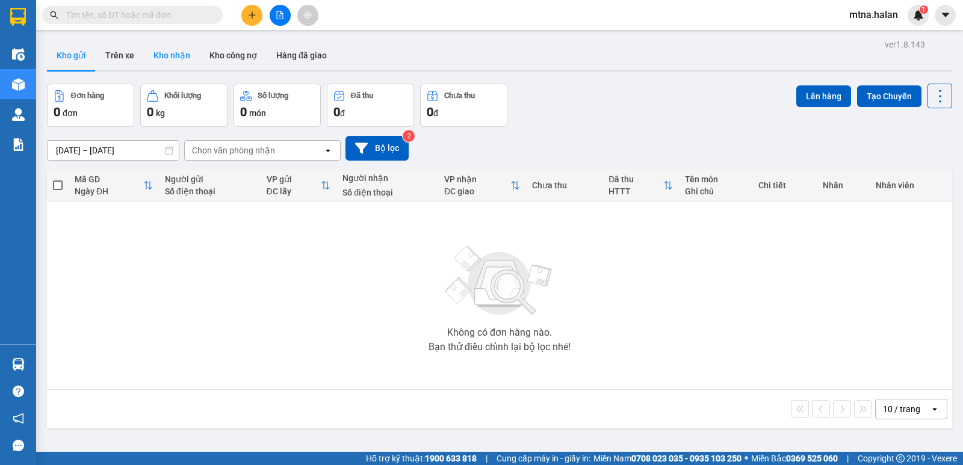
click at [166, 55] on button "Kho nhận" at bounding box center [172, 55] width 56 height 29
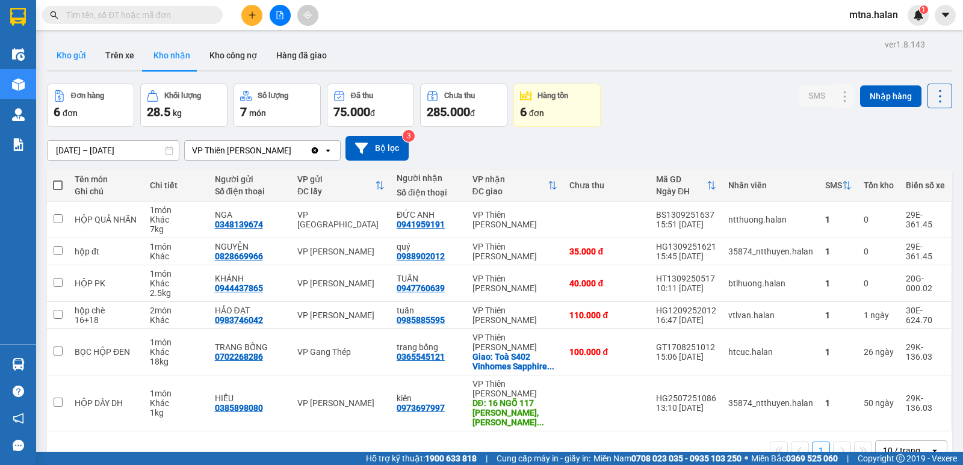
click at [65, 56] on button "Kho gửi" at bounding box center [71, 55] width 49 height 29
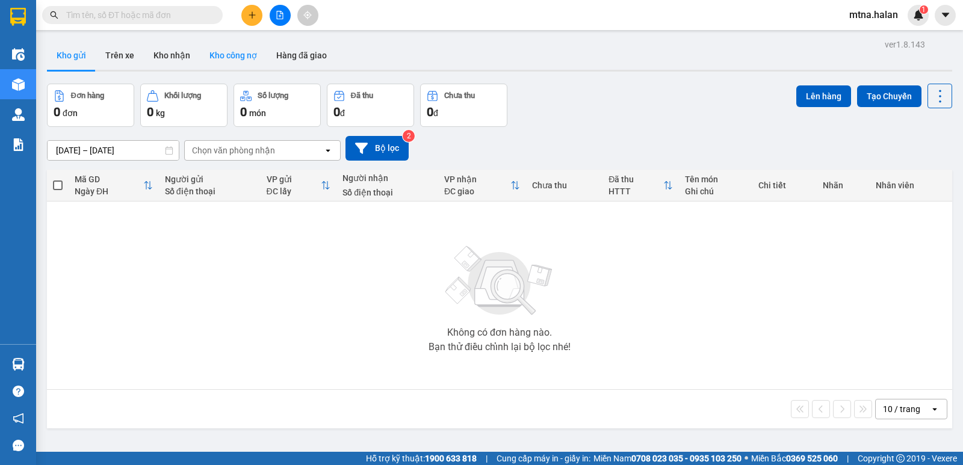
click at [219, 55] on button "Kho công nợ" at bounding box center [233, 55] width 67 height 29
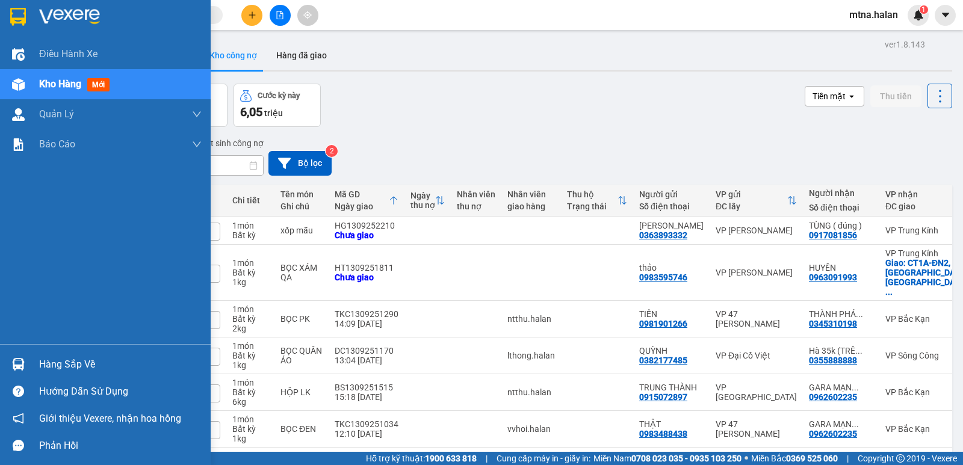
click at [19, 362] on img at bounding box center [18, 364] width 13 height 13
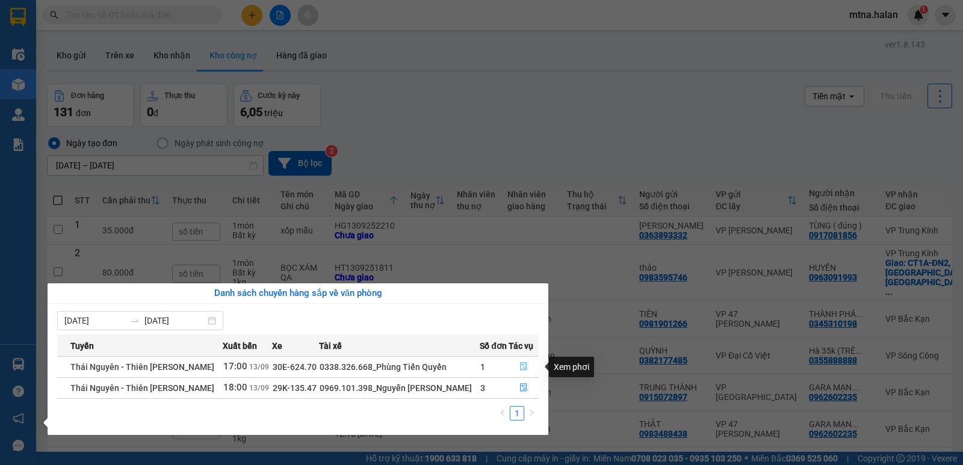
click at [524, 368] on icon "file-done" at bounding box center [524, 366] width 8 height 8
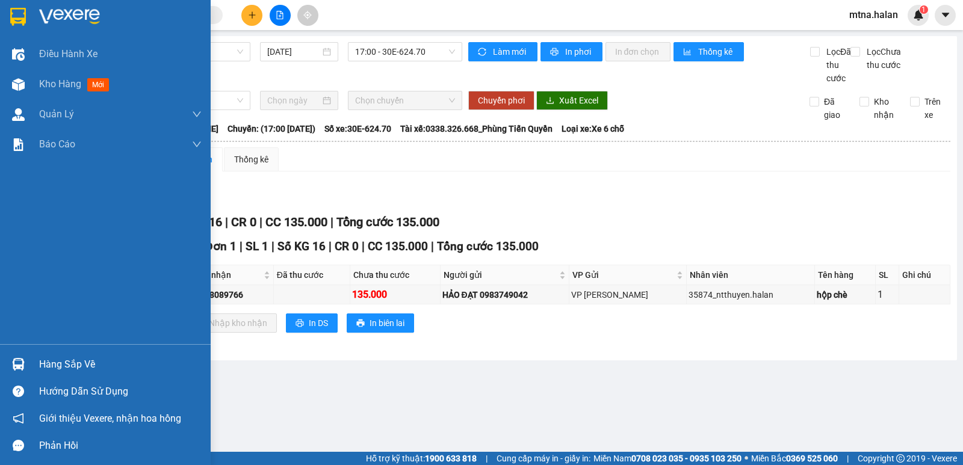
click at [19, 368] on img at bounding box center [18, 364] width 13 height 13
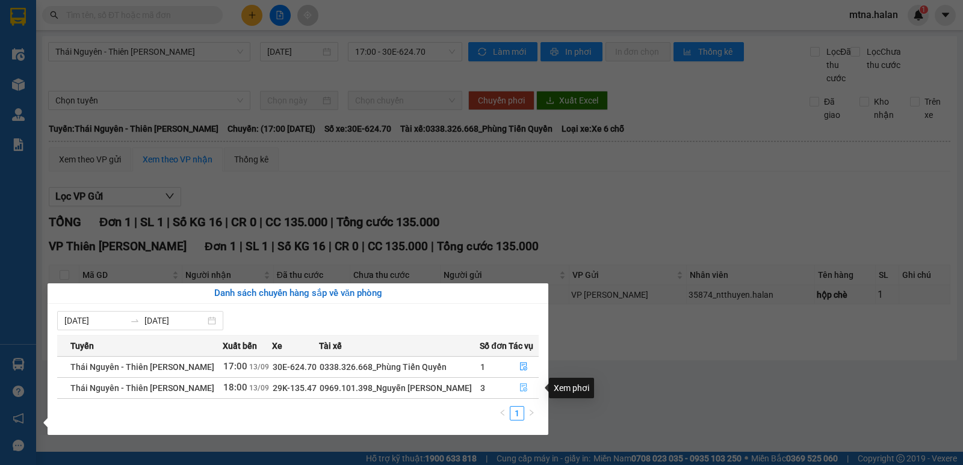
click at [520, 385] on icon "file-done" at bounding box center [524, 388] width 8 height 8
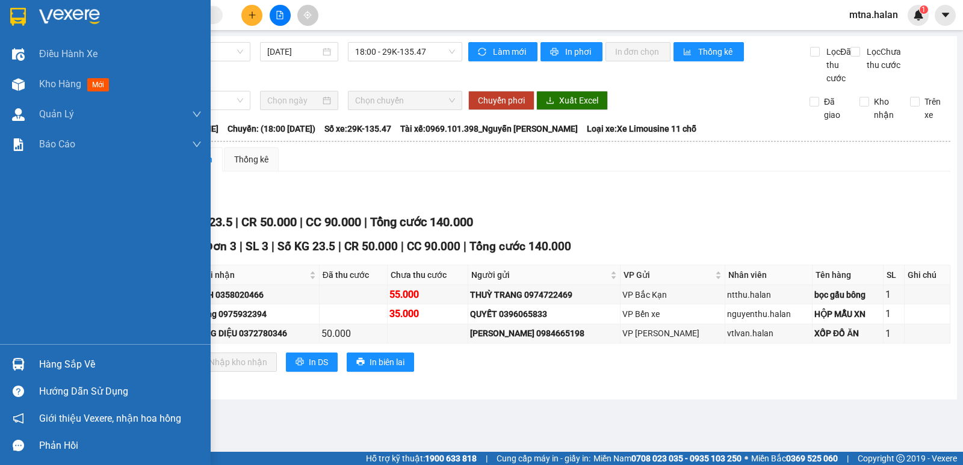
click at [14, 368] on img at bounding box center [18, 364] width 13 height 13
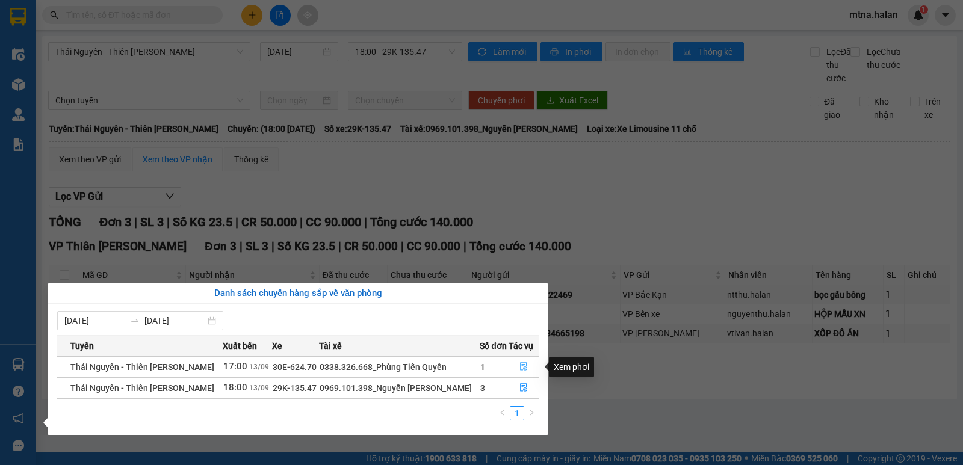
click at [521, 367] on icon "file-done" at bounding box center [524, 366] width 8 height 8
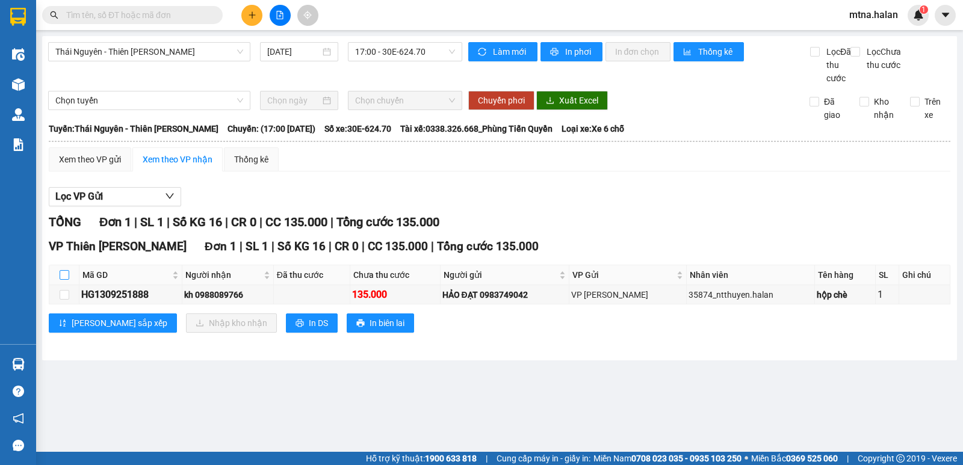
click at [63, 280] on input "checkbox" at bounding box center [65, 275] width 10 height 10
checkbox input "true"
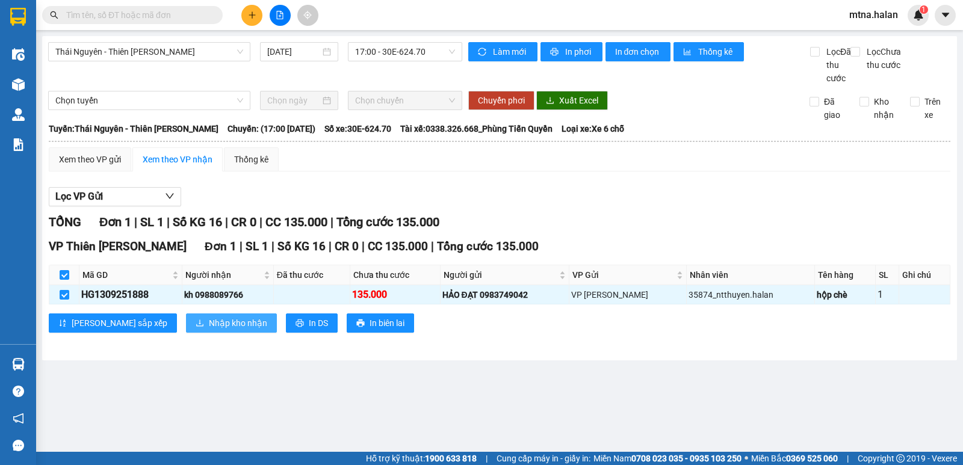
click at [209, 330] on span "Nhập kho nhận" at bounding box center [238, 323] width 58 height 13
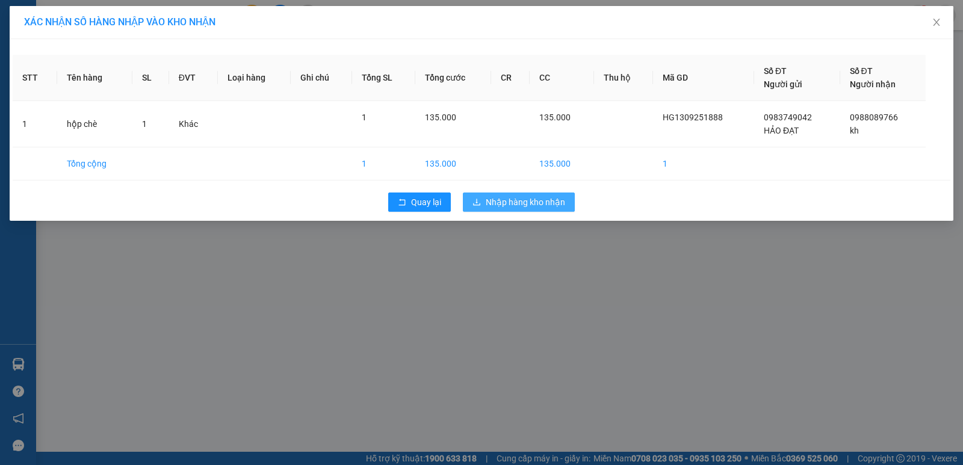
click at [536, 198] on span "Nhập hàng kho nhận" at bounding box center [525, 202] width 79 height 13
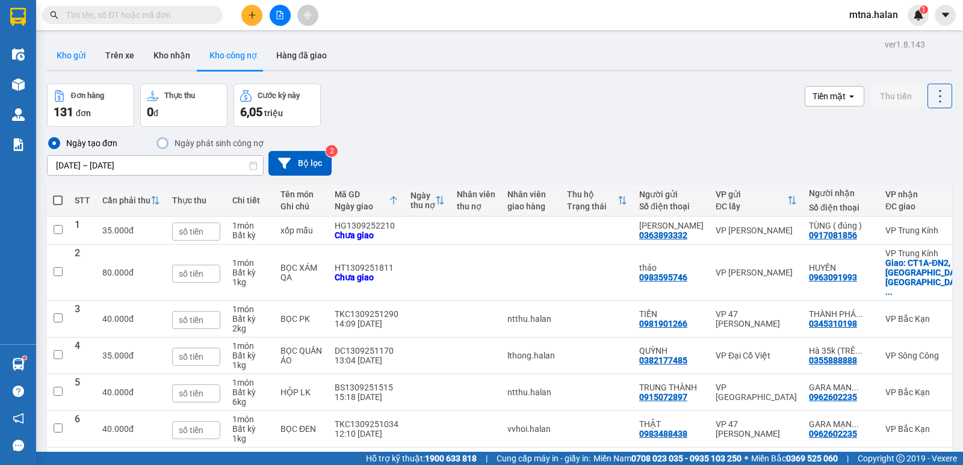
click at [69, 52] on button "Kho gửi" at bounding box center [71, 55] width 49 height 29
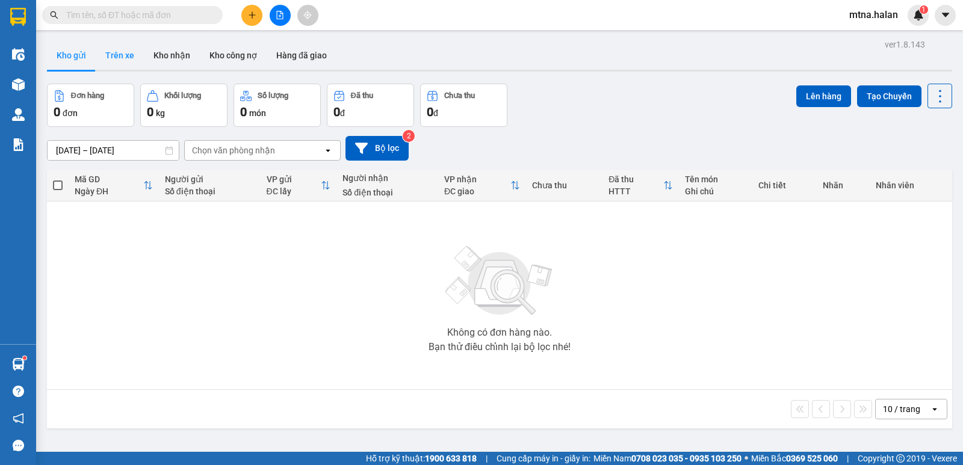
click at [118, 50] on button "Trên xe" at bounding box center [120, 55] width 48 height 29
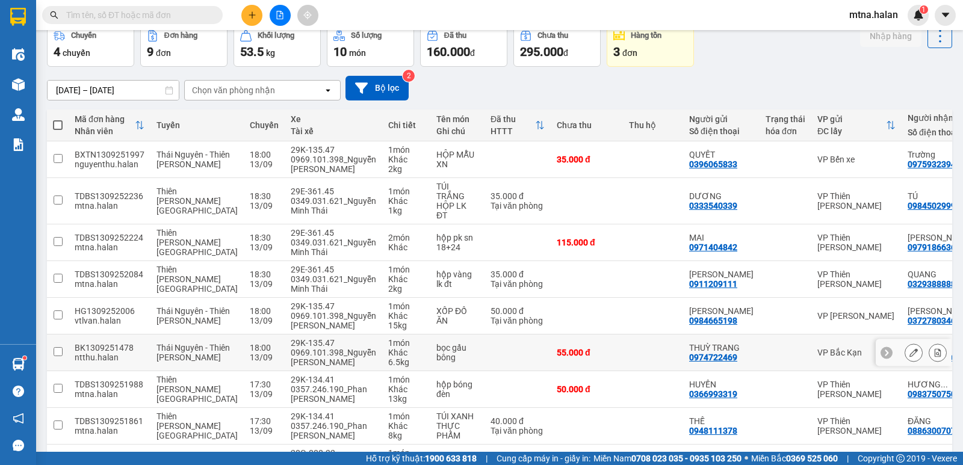
scroll to position [181, 0]
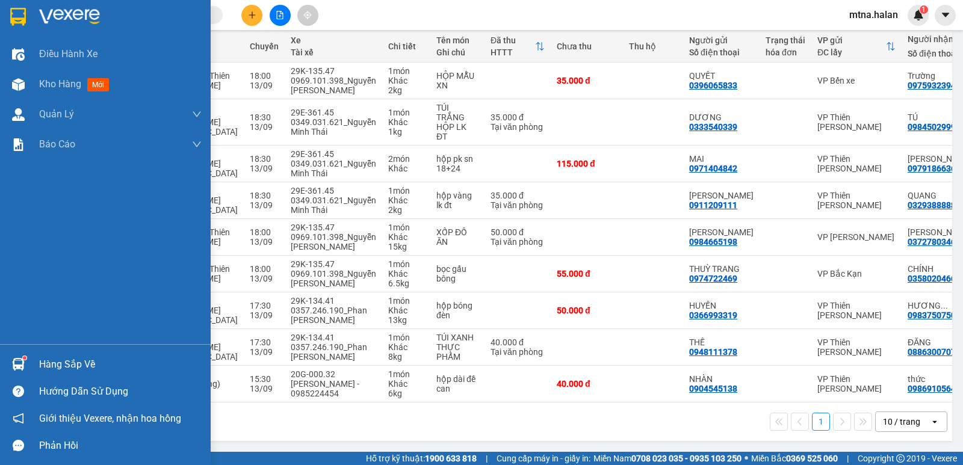
click at [17, 361] on img at bounding box center [18, 364] width 13 height 13
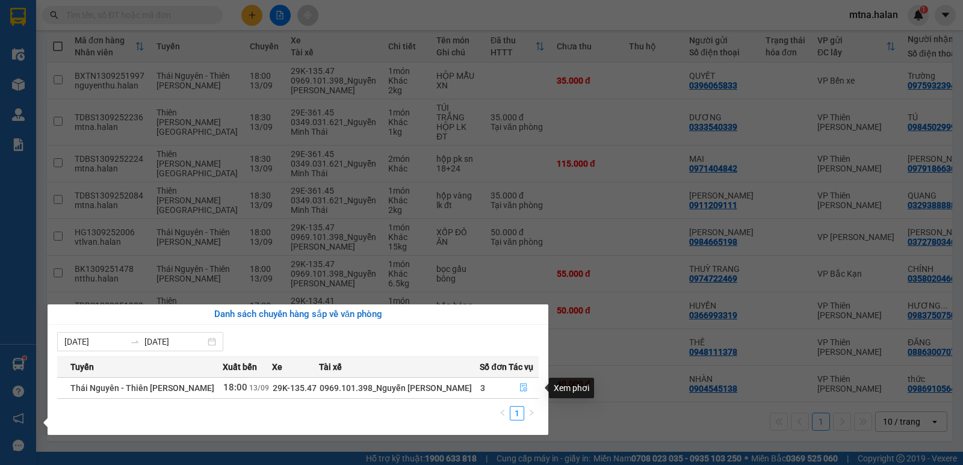
click at [520, 385] on icon "file-done" at bounding box center [524, 388] width 8 height 8
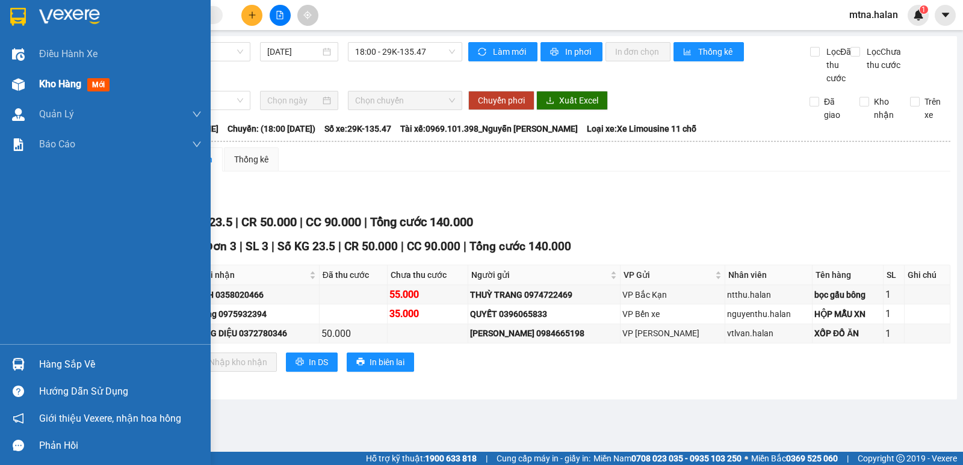
click at [24, 85] on img at bounding box center [18, 84] width 13 height 13
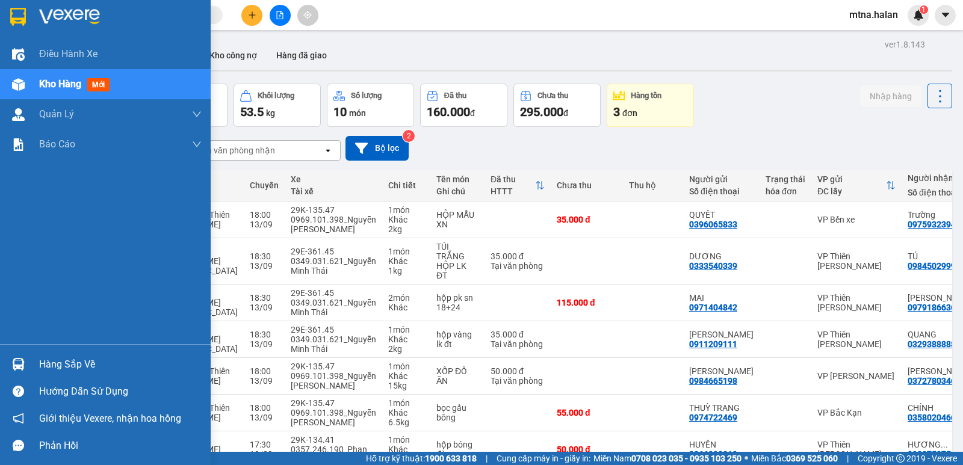
click at [13, 86] on img at bounding box center [18, 84] width 13 height 13
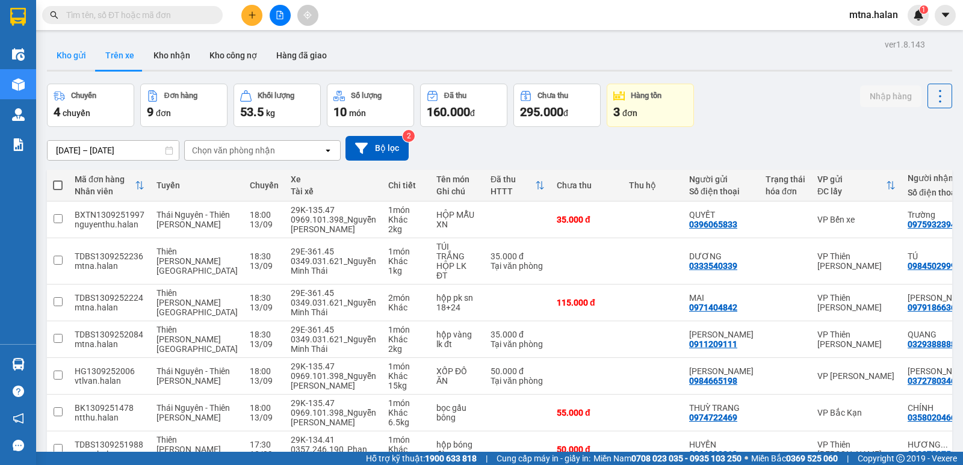
click at [75, 52] on button "Kho gửi" at bounding box center [71, 55] width 49 height 29
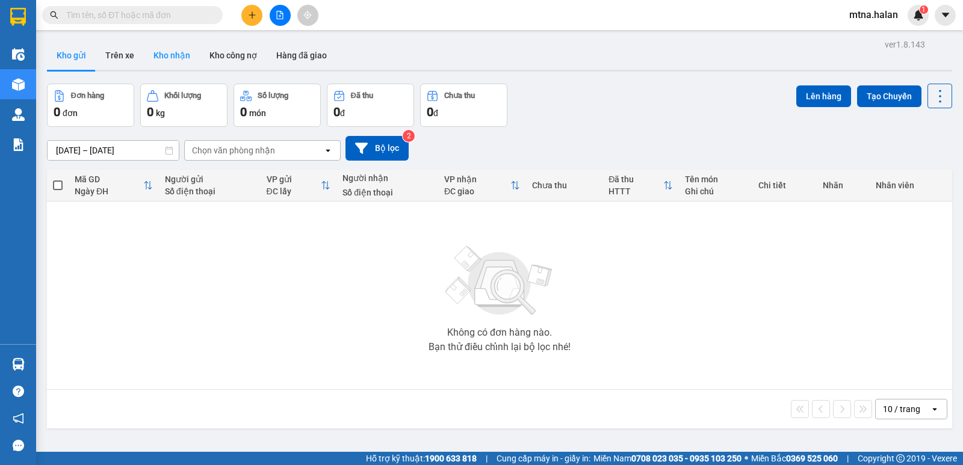
click at [169, 54] on button "Kho nhận" at bounding box center [172, 55] width 56 height 29
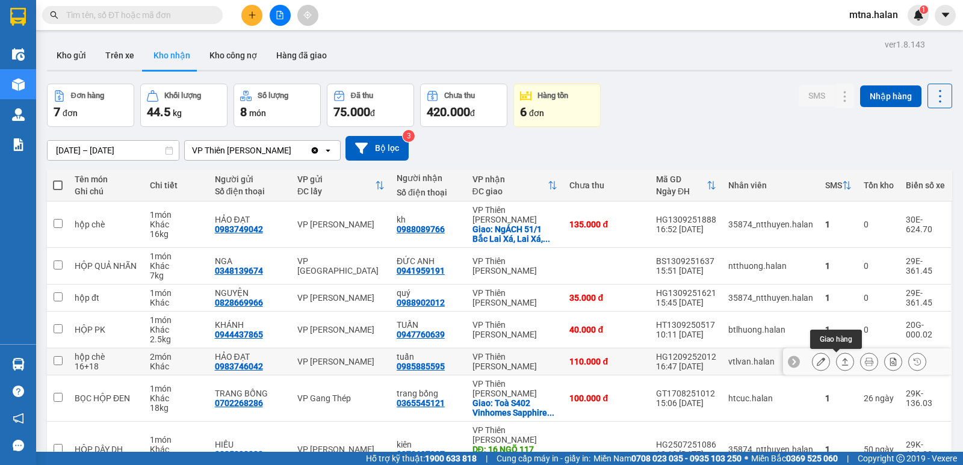
click at [841, 362] on icon at bounding box center [845, 362] width 8 height 8
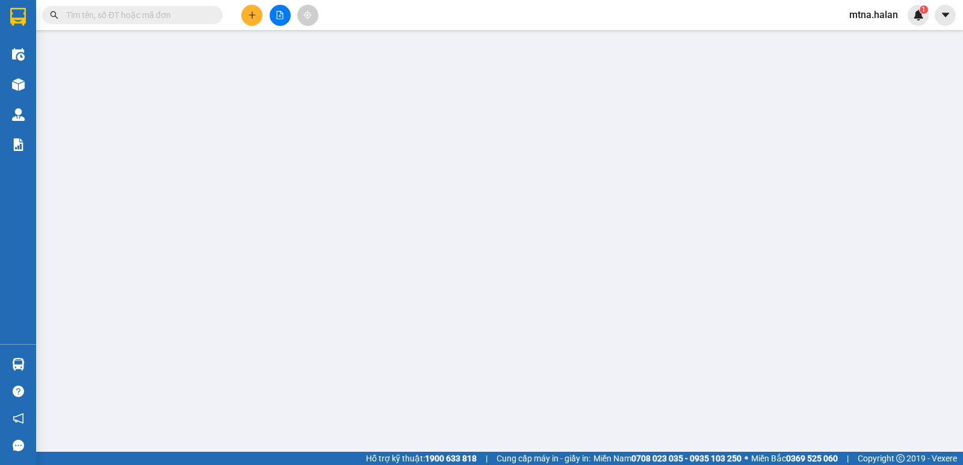
type input "0983746042"
type input "HẢO ĐẠT"
type input "0985885595"
type input "tuấn"
type input "110.000"
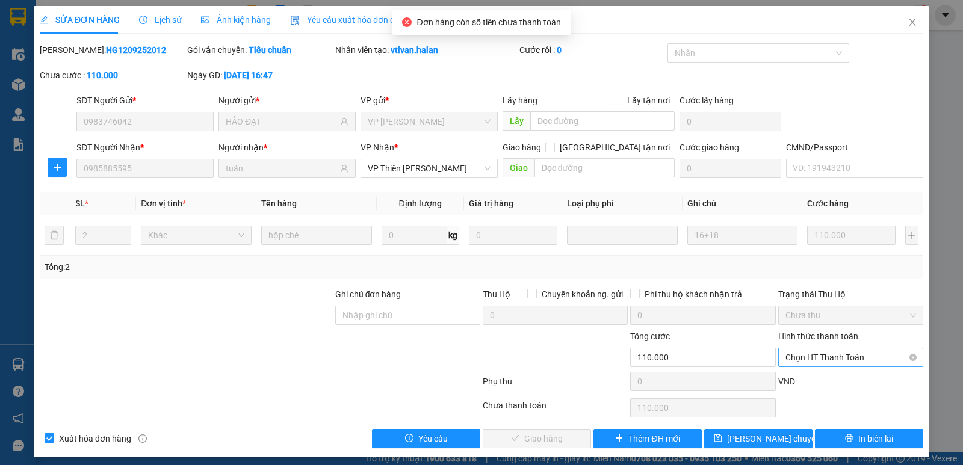
click at [832, 360] on span "Chọn HT Thanh Toán" at bounding box center [851, 358] width 131 height 18
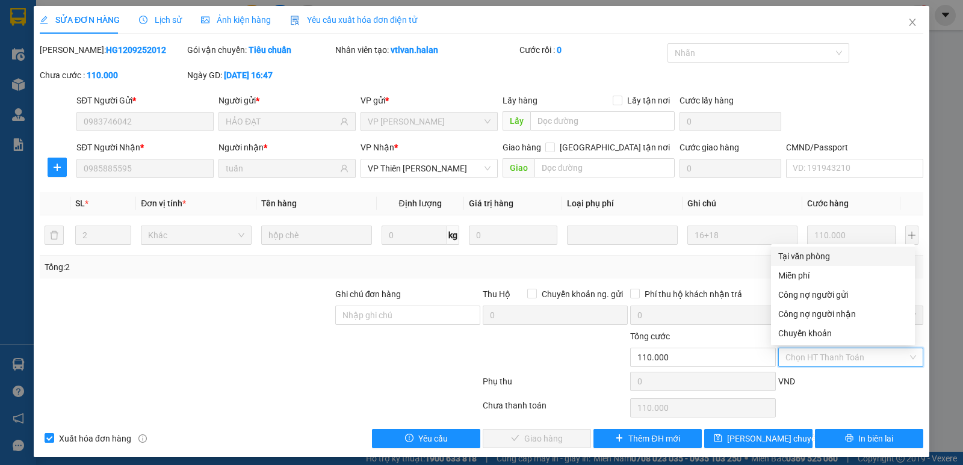
click at [798, 255] on div "Tại văn phòng" at bounding box center [843, 256] width 129 height 13
type input "0"
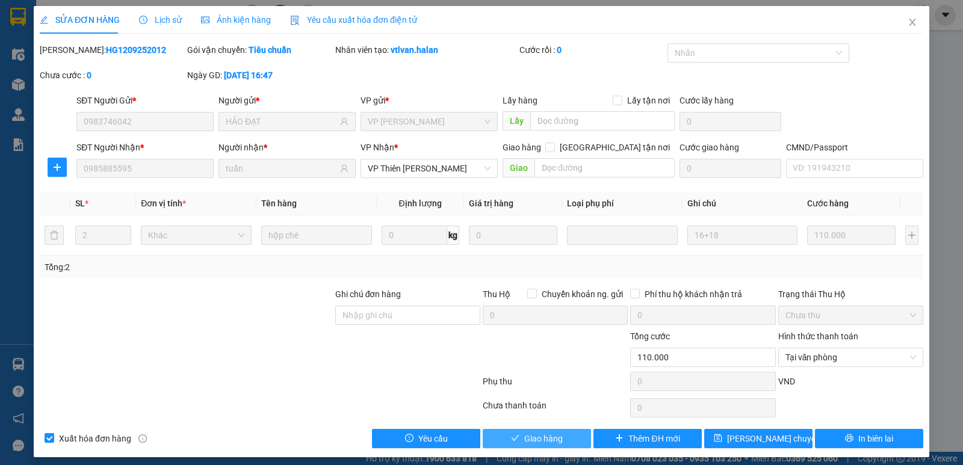
click at [535, 443] on span "Giao hàng" at bounding box center [543, 438] width 39 height 13
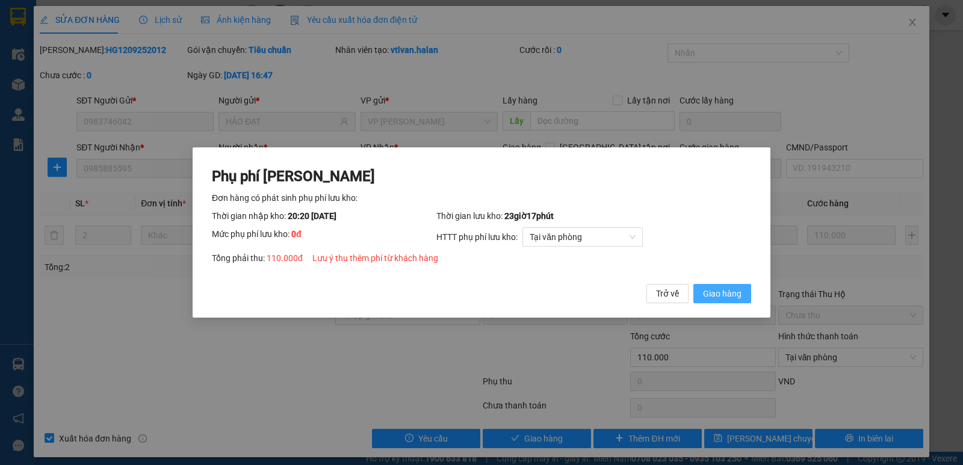
click at [715, 296] on span "Giao hàng" at bounding box center [722, 293] width 39 height 13
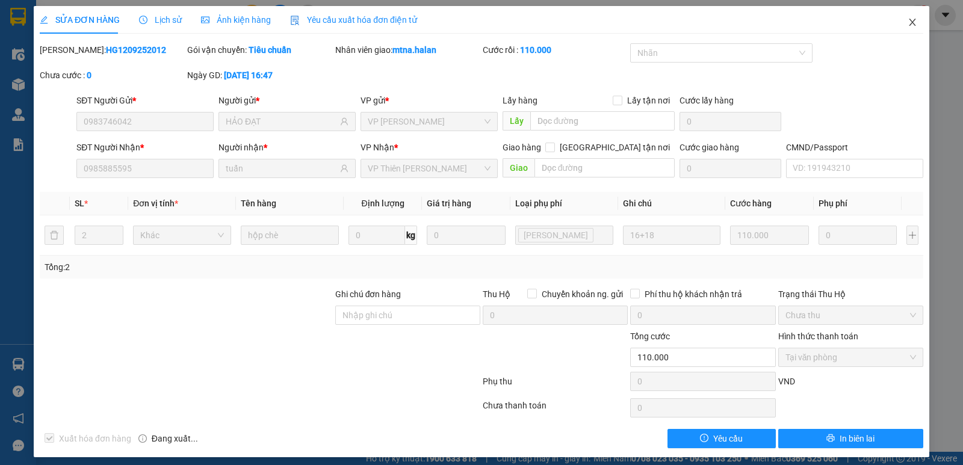
click at [908, 18] on icon "close" at bounding box center [913, 22] width 10 height 10
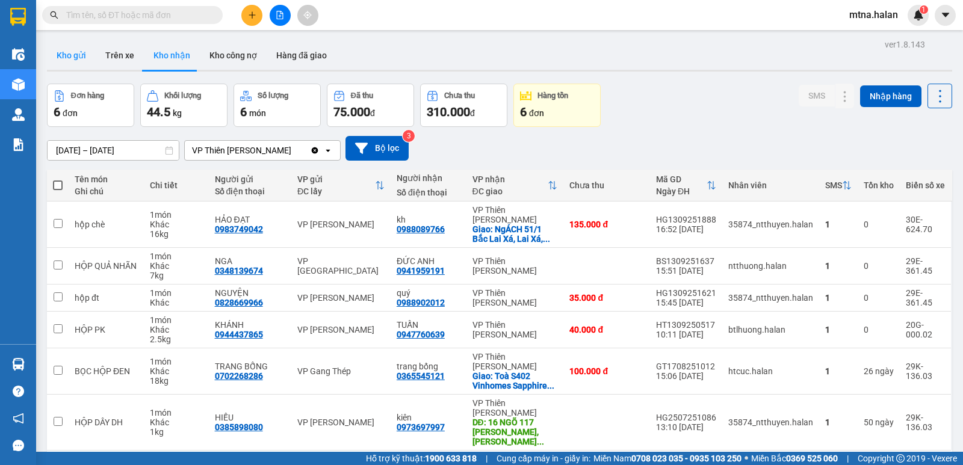
click at [73, 57] on button "Kho gửi" at bounding box center [71, 55] width 49 height 29
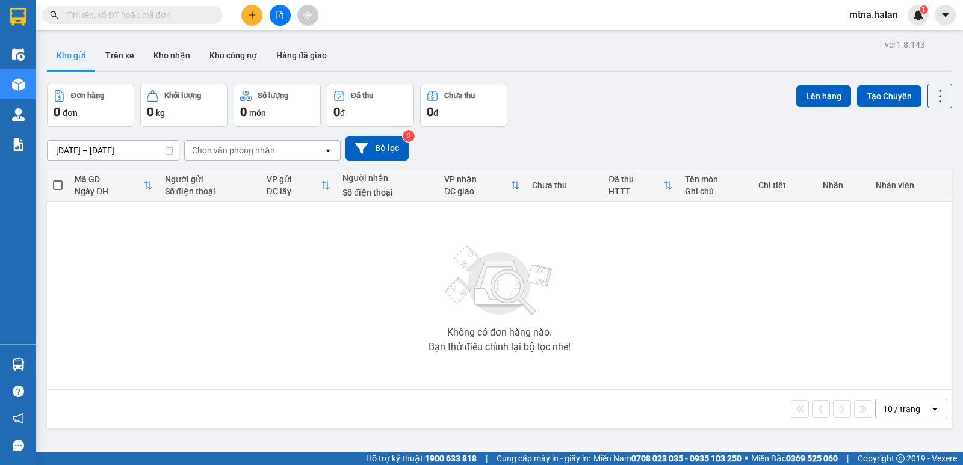
click at [183, 14] on input "text" at bounding box center [137, 14] width 142 height 13
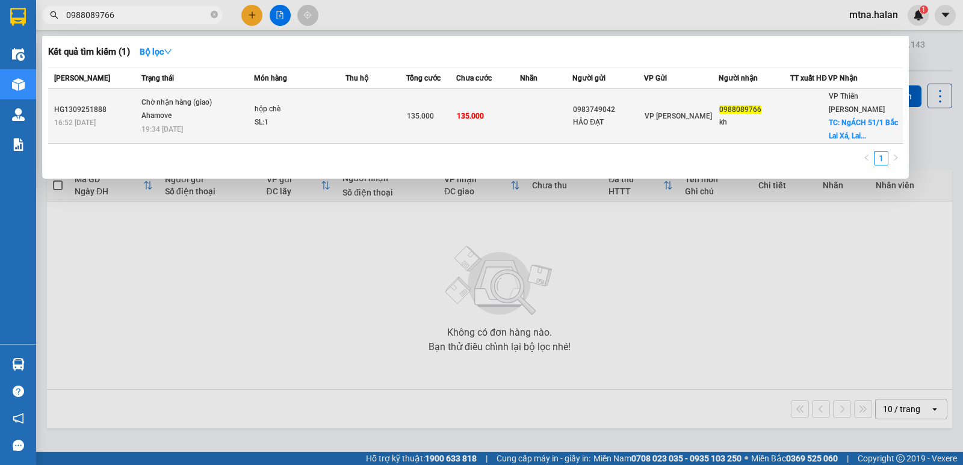
type input "0988089766"
click at [534, 126] on td at bounding box center [546, 116] width 52 height 55
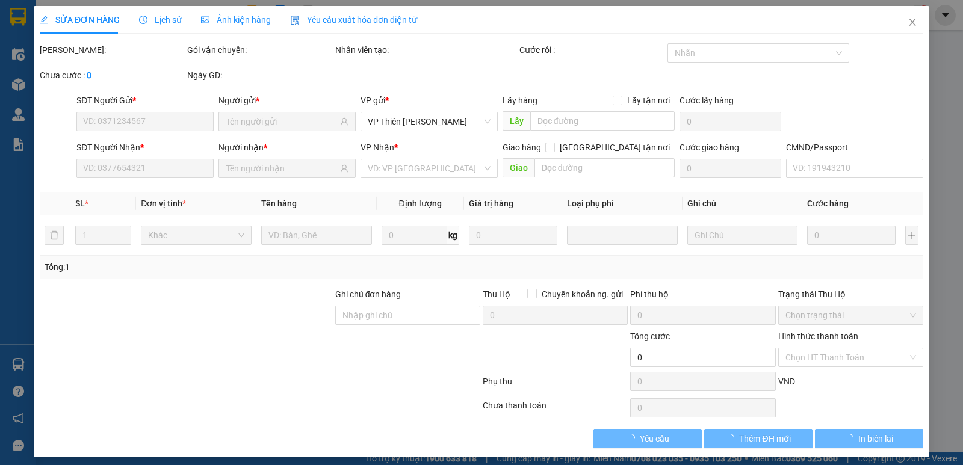
type input "0983749042"
type input "HẢO ĐẠT"
type input "0988089766"
type input "kh"
checkbox input "true"
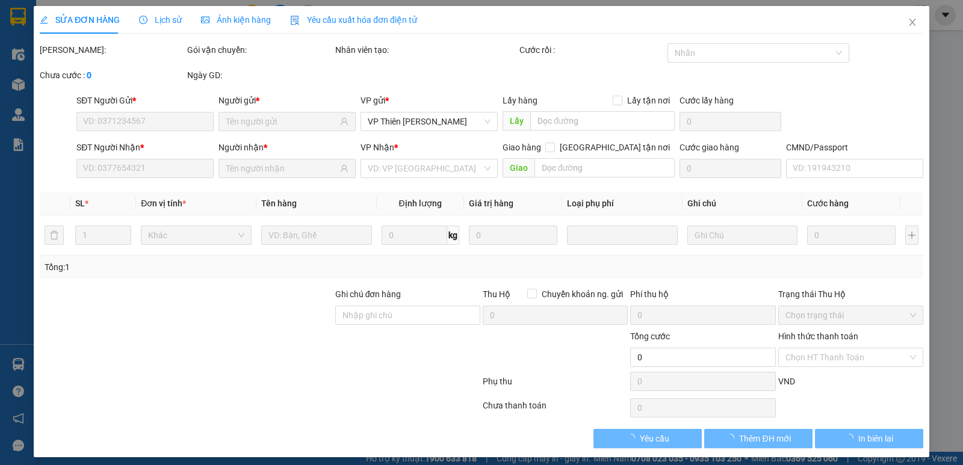
type input "NgÁCH 51/1 Bắc Lai Xá, Lai Xá, Kim Chung, Hoài Đức, Hà Nội, Việt Nam"
type input "75.000"
type input "SHIP LUÔN **"
type input "135.000"
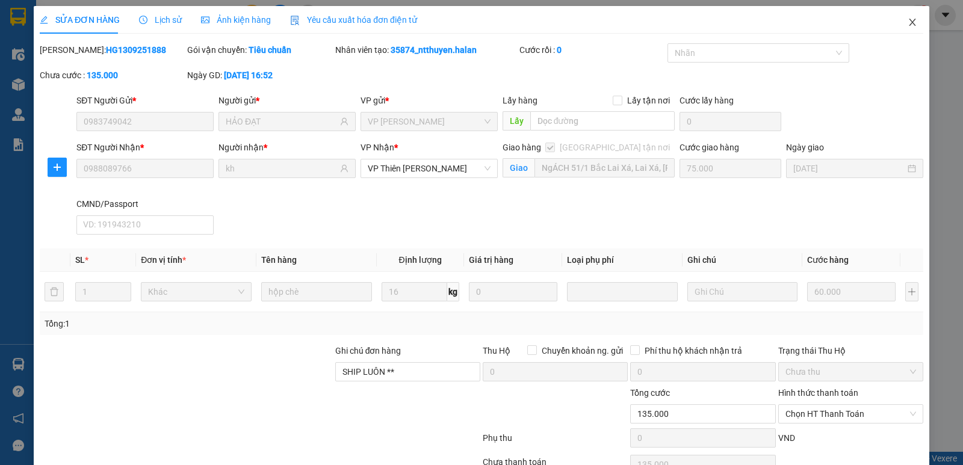
click at [908, 21] on icon "close" at bounding box center [913, 22] width 10 height 10
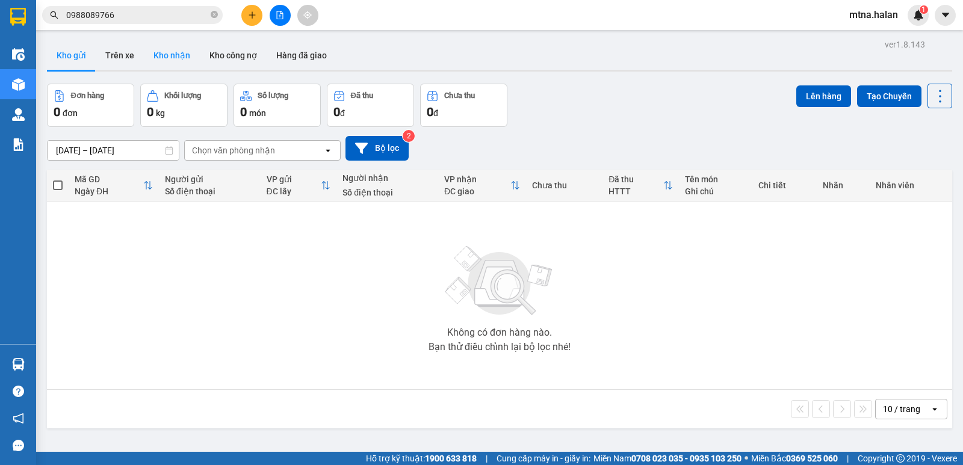
click at [175, 57] on button "Kho nhận" at bounding box center [172, 55] width 56 height 29
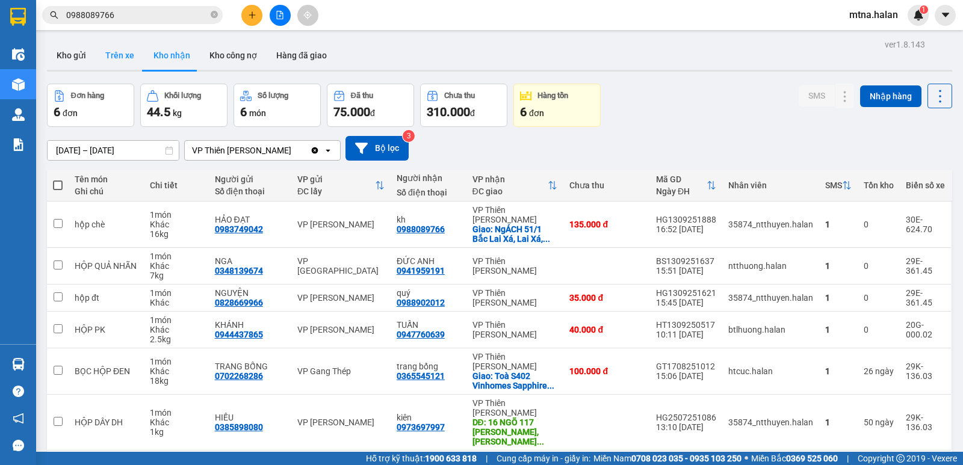
click at [113, 52] on button "Trên xe" at bounding box center [120, 55] width 48 height 29
type input "06/01/2012 – 13/09/2025"
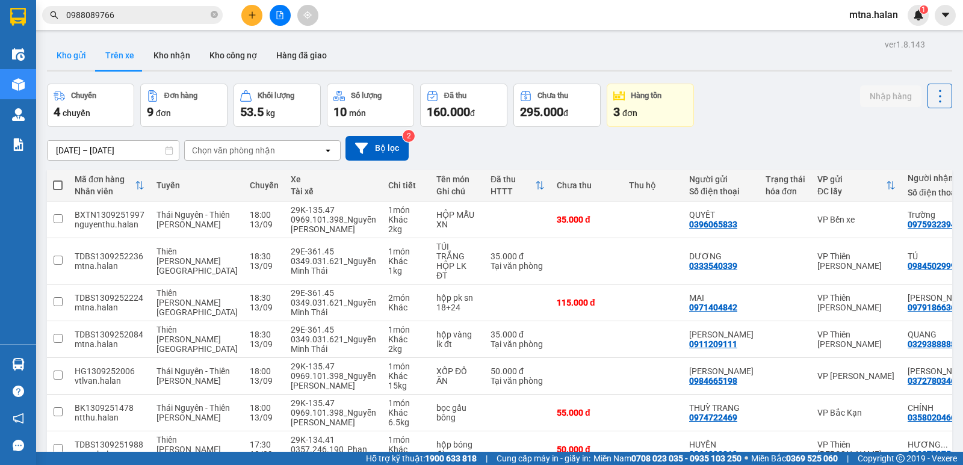
click at [75, 51] on button "Kho gửi" at bounding box center [71, 55] width 49 height 29
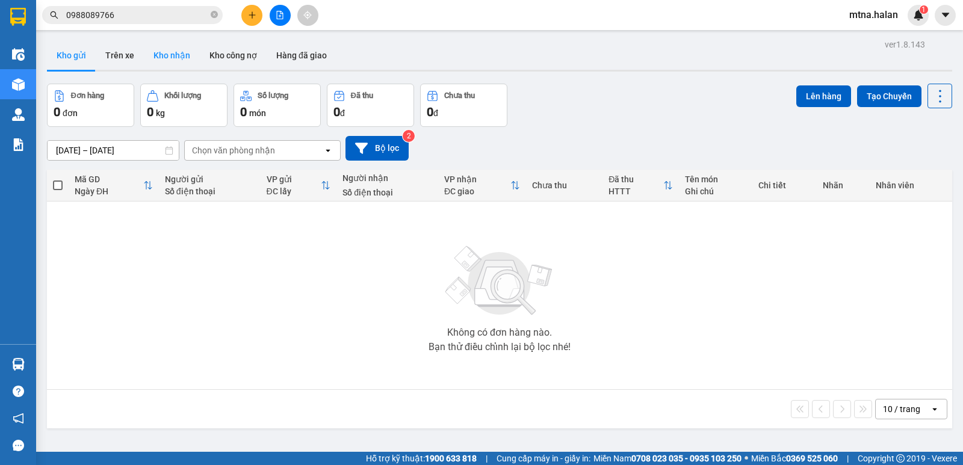
click at [167, 51] on button "Kho nhận" at bounding box center [172, 55] width 56 height 29
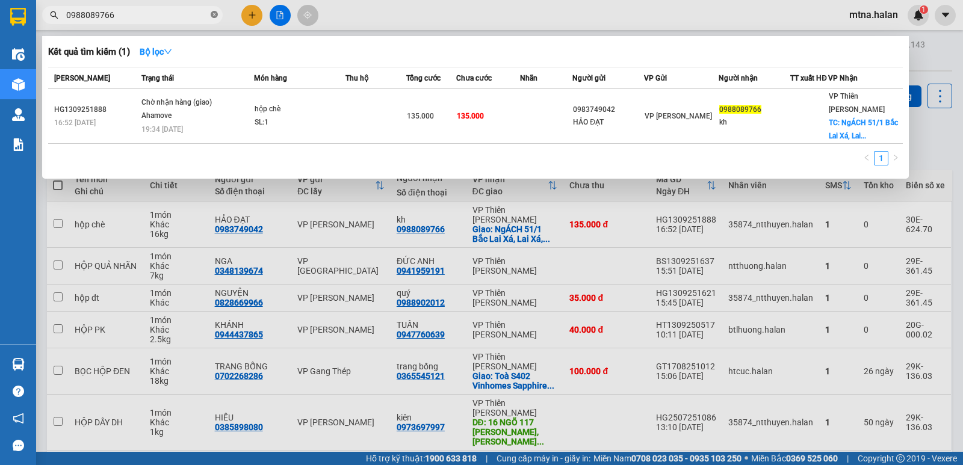
click at [213, 13] on icon "close-circle" at bounding box center [214, 14] width 7 height 7
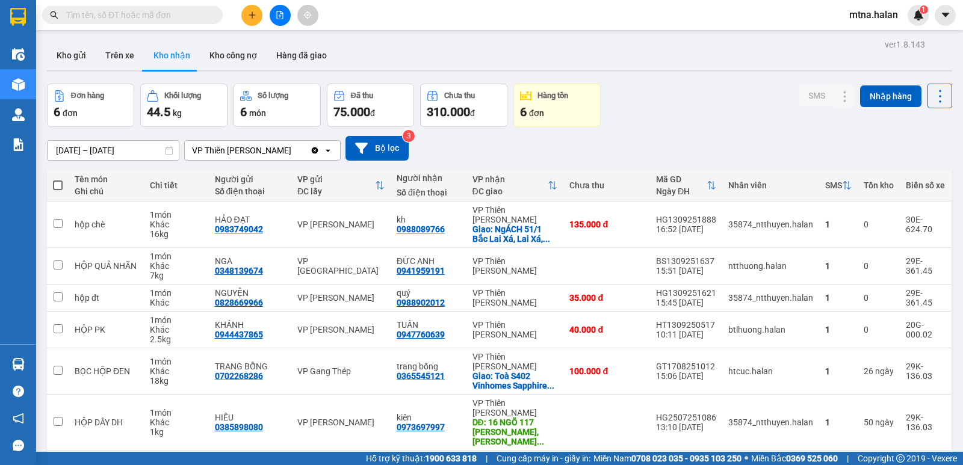
click at [198, 23] on span at bounding box center [132, 15] width 181 height 18
click at [841, 263] on icon at bounding box center [845, 266] width 8 height 8
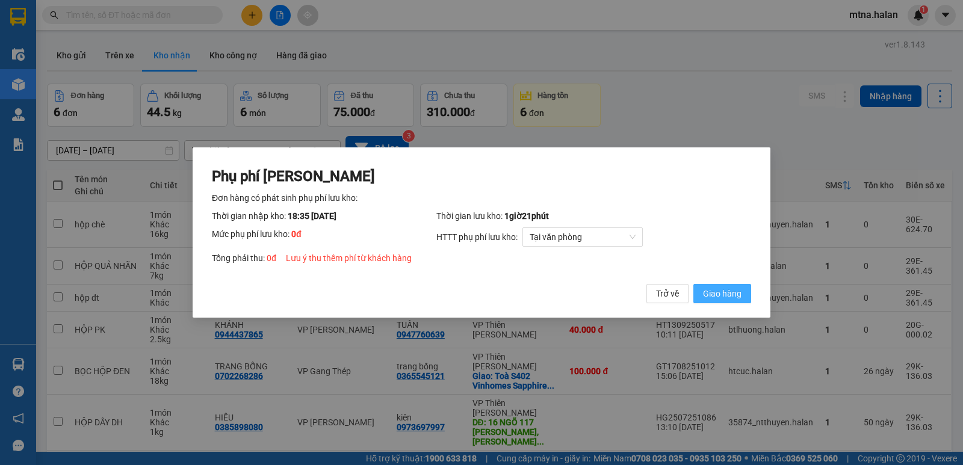
click at [717, 291] on span "Giao hàng" at bounding box center [722, 293] width 39 height 13
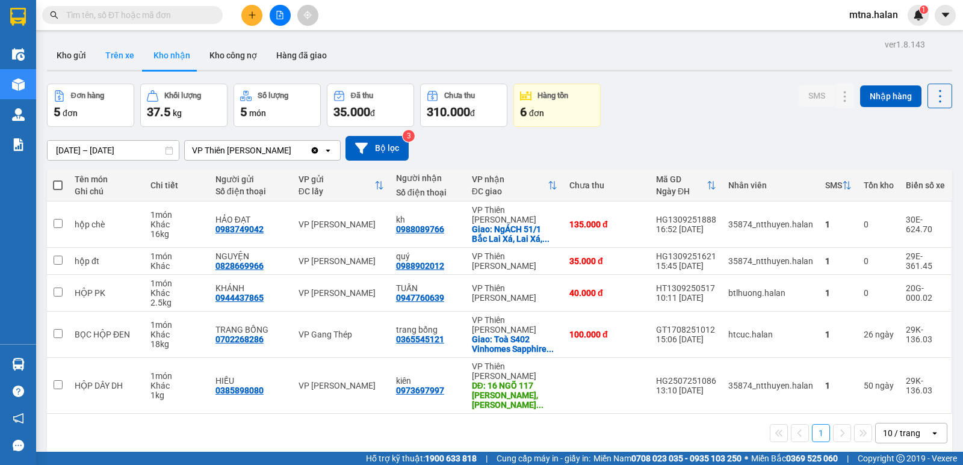
click at [117, 48] on button "Trên xe" at bounding box center [120, 55] width 48 height 29
type input "06/01/2012 – 13/09/2025"
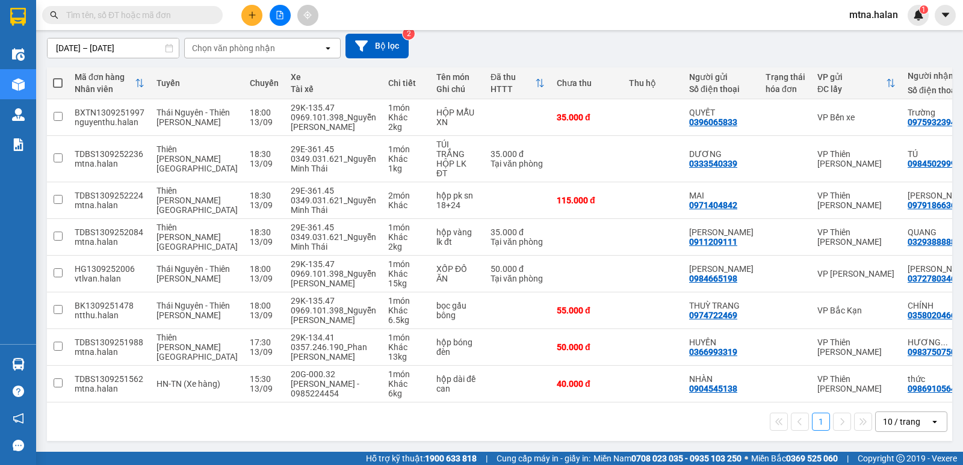
scroll to position [45, 0]
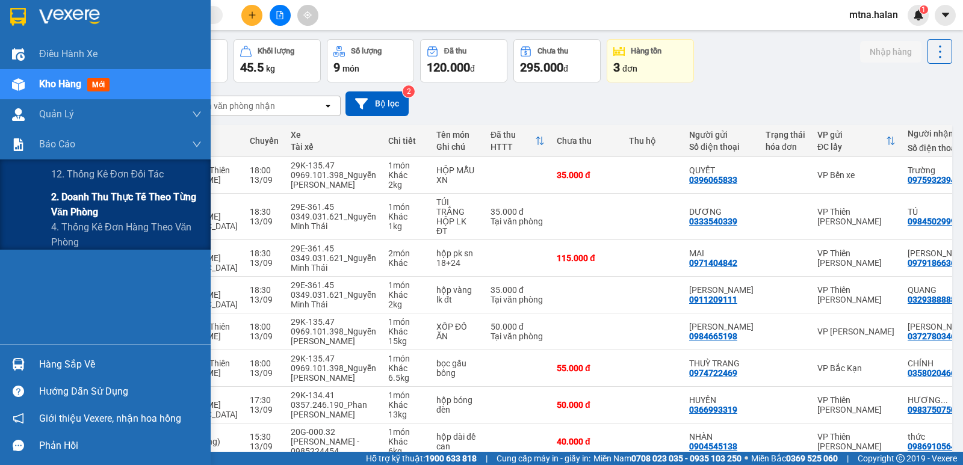
click at [66, 205] on span "2. Doanh thu thực tế theo từng văn phòng" at bounding box center [126, 205] width 151 height 30
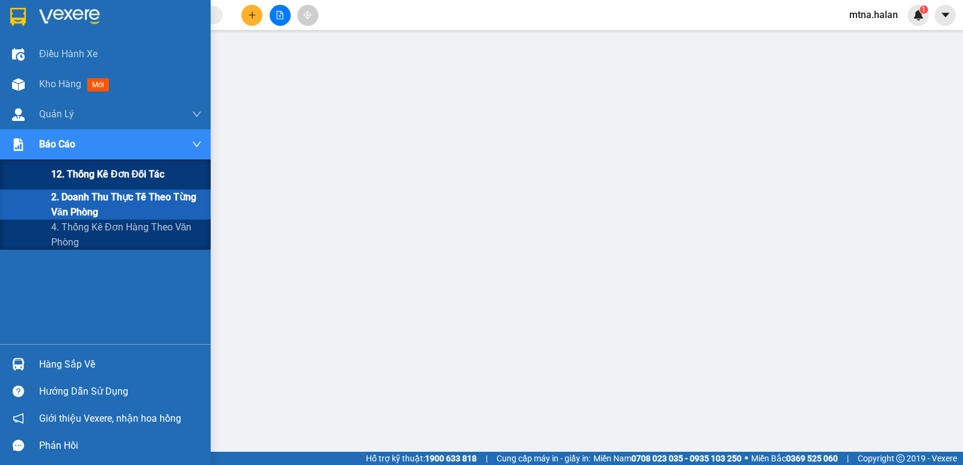
click at [89, 176] on span "12. Thống kê đơn đối tác" at bounding box center [107, 174] width 113 height 15
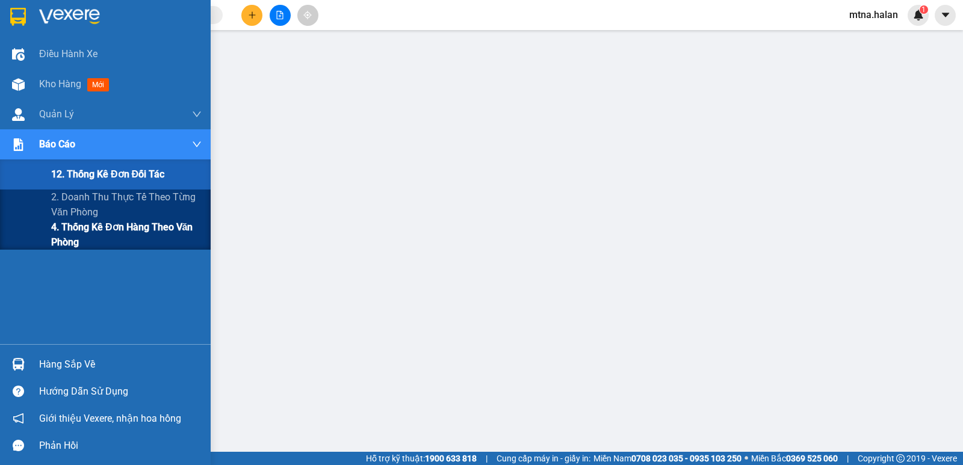
click at [81, 228] on span "4. Thống kê đơn hàng theo văn phòng" at bounding box center [126, 235] width 151 height 30
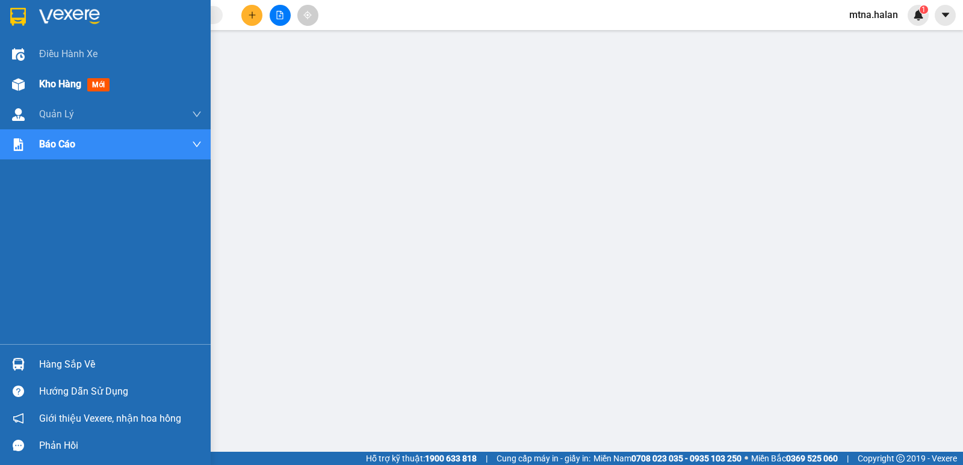
click at [16, 79] on img at bounding box center [18, 84] width 13 height 13
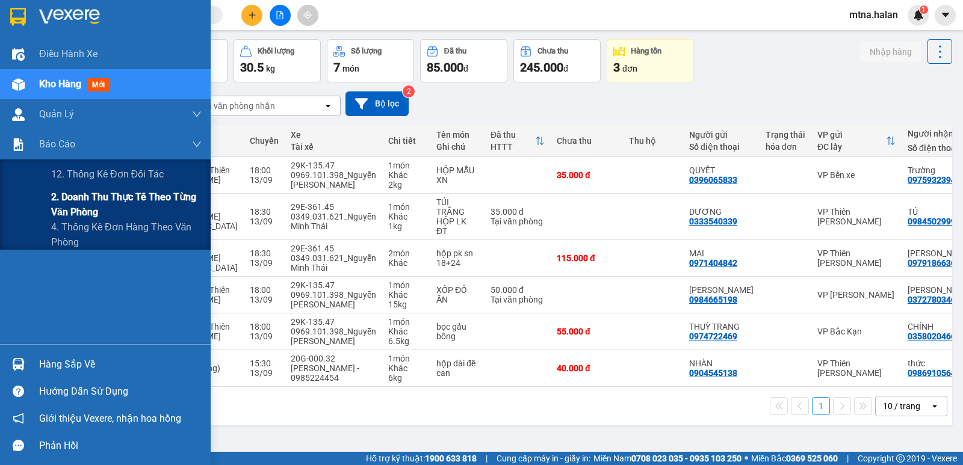
click at [84, 194] on span "2. Doanh thu thực tế theo từng văn phòng" at bounding box center [126, 205] width 151 height 30
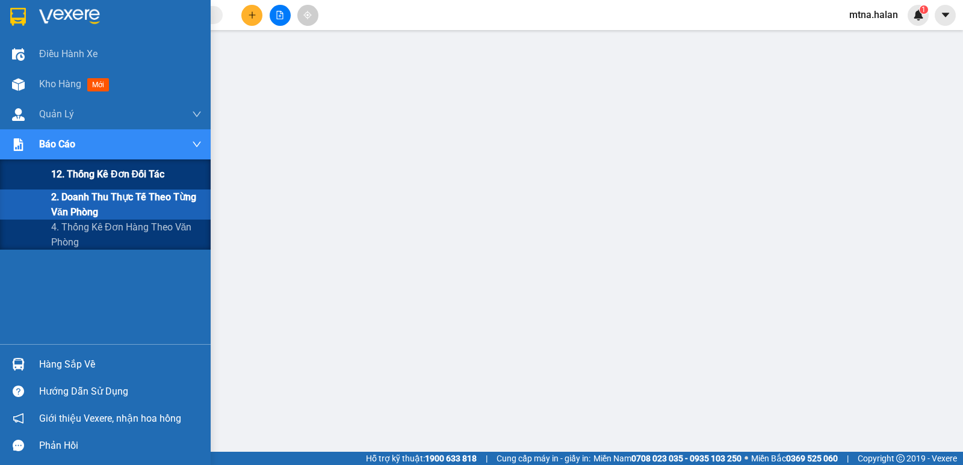
click at [103, 171] on span "12. Thống kê đơn đối tác" at bounding box center [107, 174] width 113 height 15
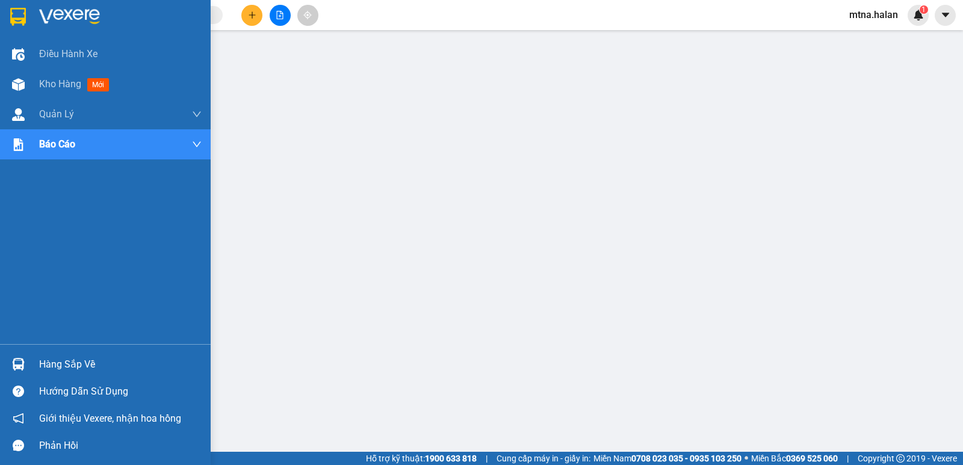
click at [14, 362] on img at bounding box center [18, 364] width 13 height 13
click at [17, 361] on img at bounding box center [18, 364] width 13 height 13
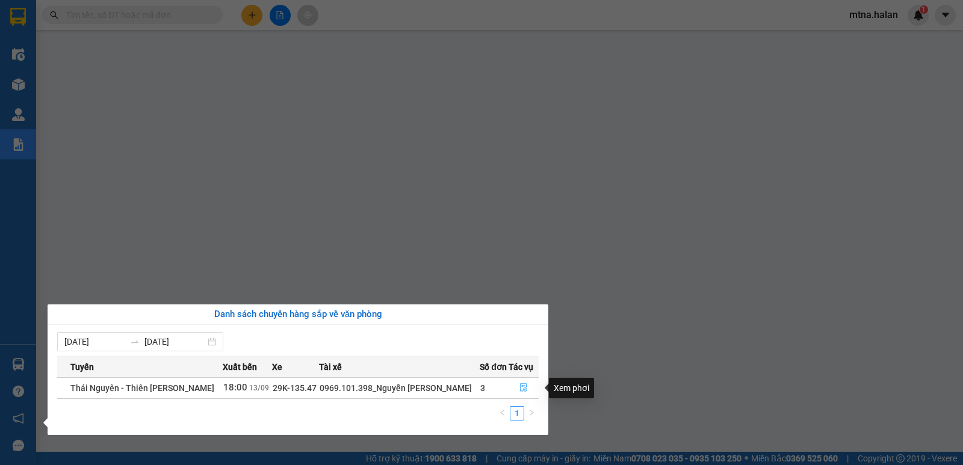
click at [524, 387] on icon "file-done" at bounding box center [524, 388] width 8 height 8
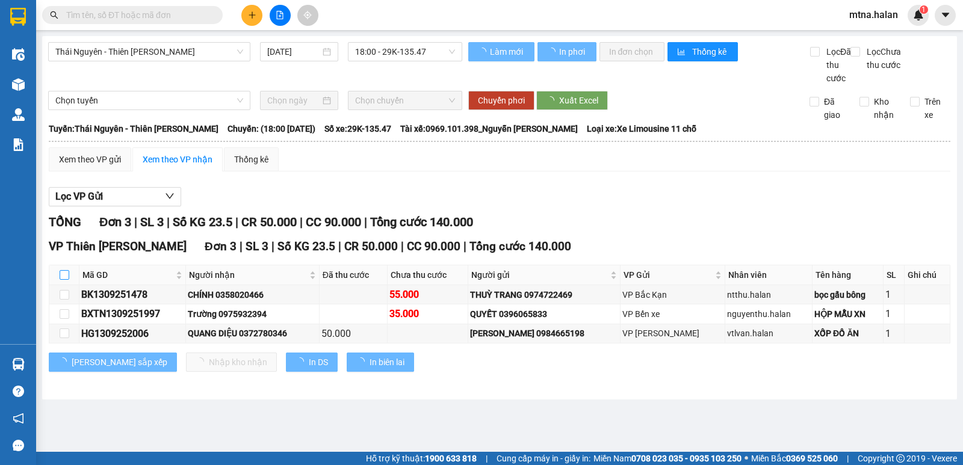
click at [60, 280] on input "checkbox" at bounding box center [65, 275] width 10 height 10
checkbox input "true"
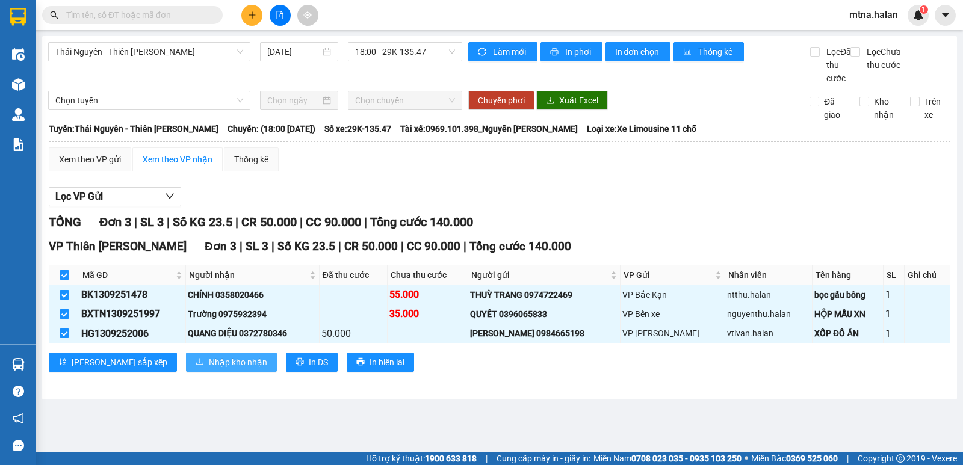
click at [209, 369] on span "Nhập kho nhận" at bounding box center [238, 362] width 58 height 13
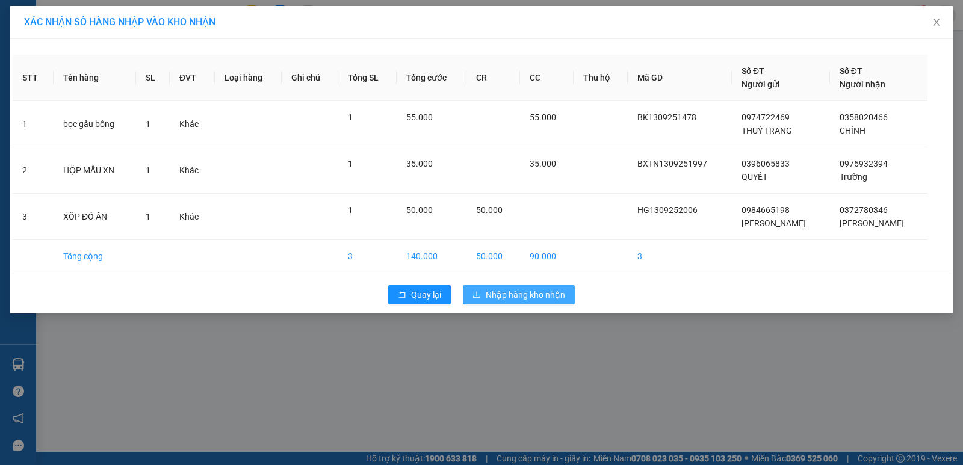
click at [532, 287] on button "Nhập hàng kho nhận" at bounding box center [519, 294] width 112 height 19
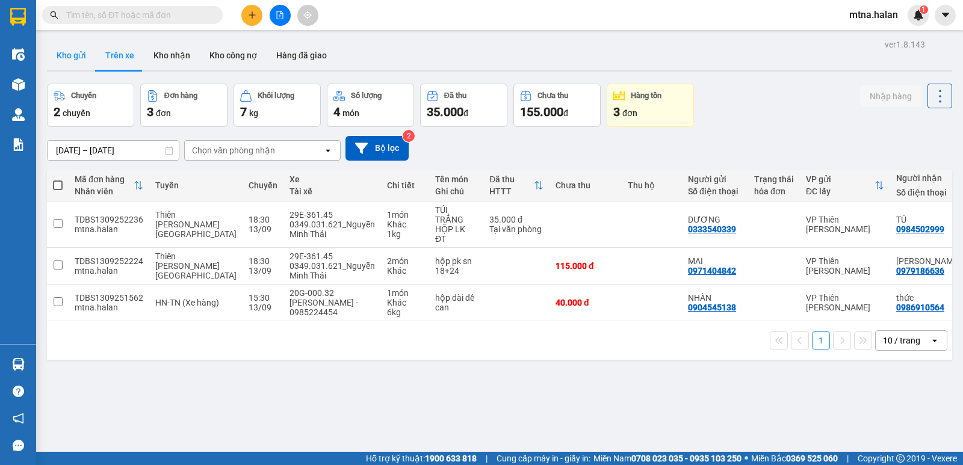
click at [70, 58] on button "Kho gửi" at bounding box center [71, 55] width 49 height 29
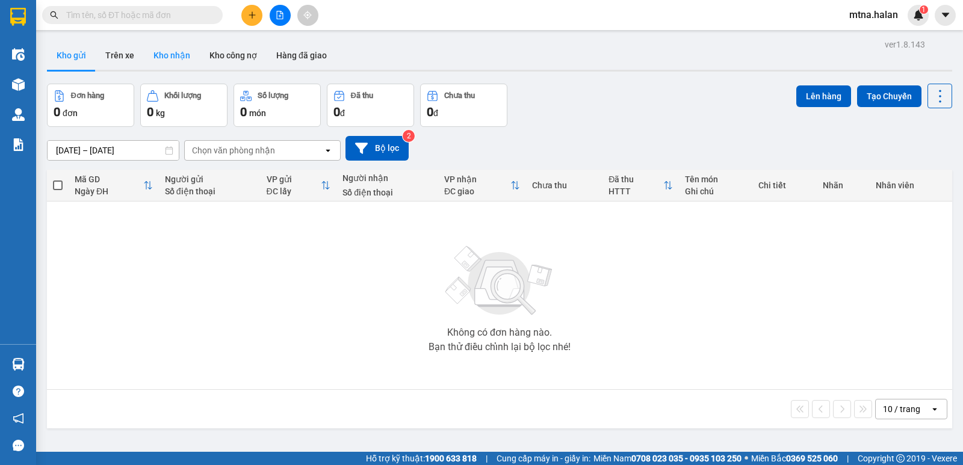
click at [167, 55] on button "Kho nhận" at bounding box center [172, 55] width 56 height 29
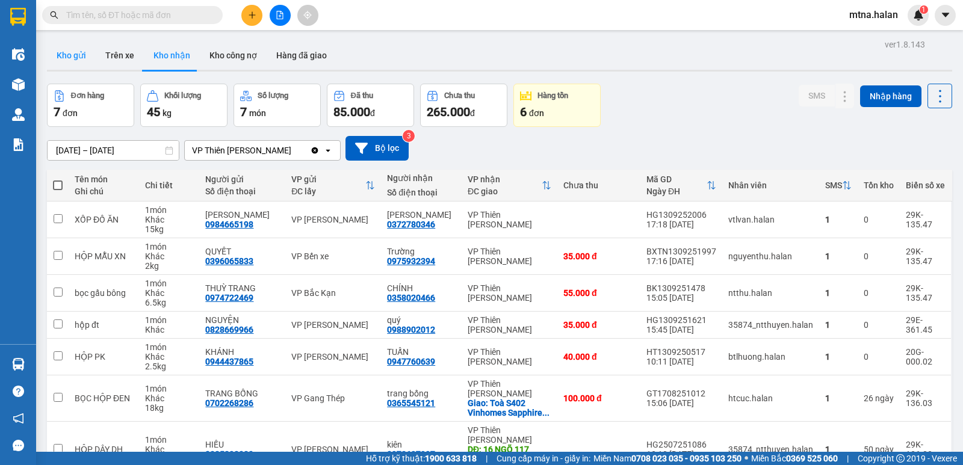
click at [76, 59] on button "Kho gửi" at bounding box center [71, 55] width 49 height 29
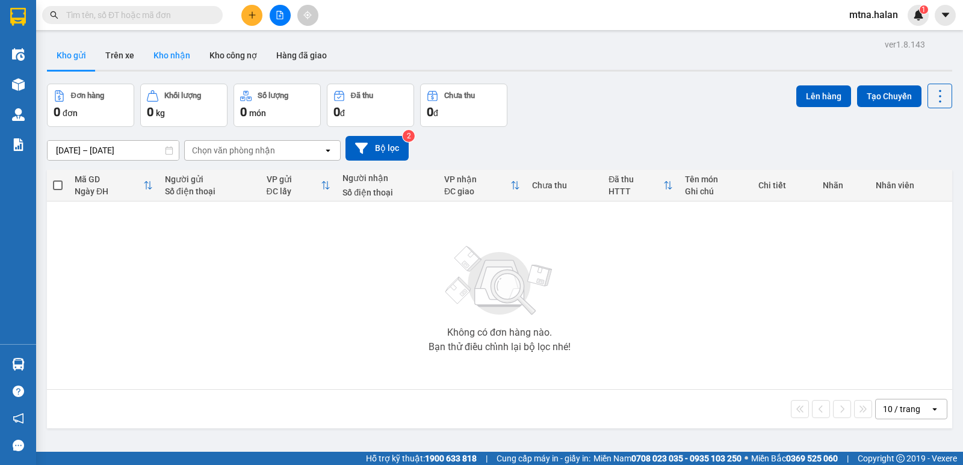
click at [168, 54] on button "Kho nhận" at bounding box center [172, 55] width 56 height 29
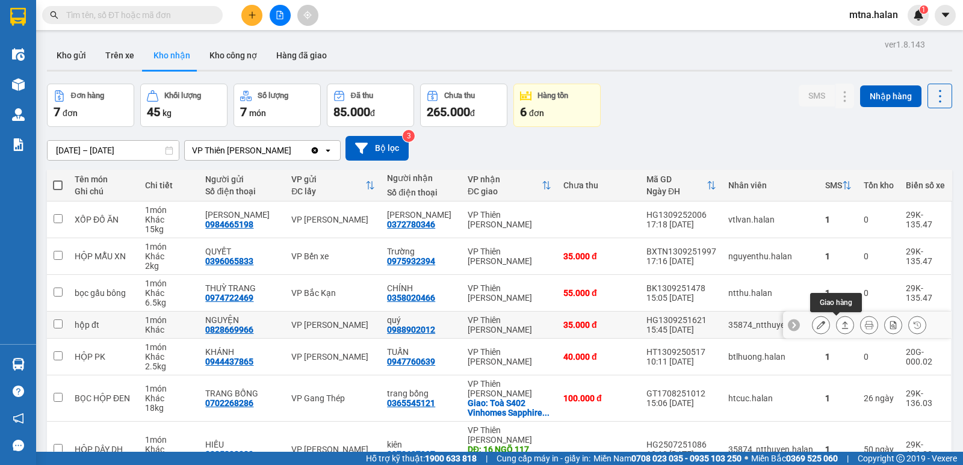
click at [841, 325] on icon at bounding box center [845, 325] width 8 height 8
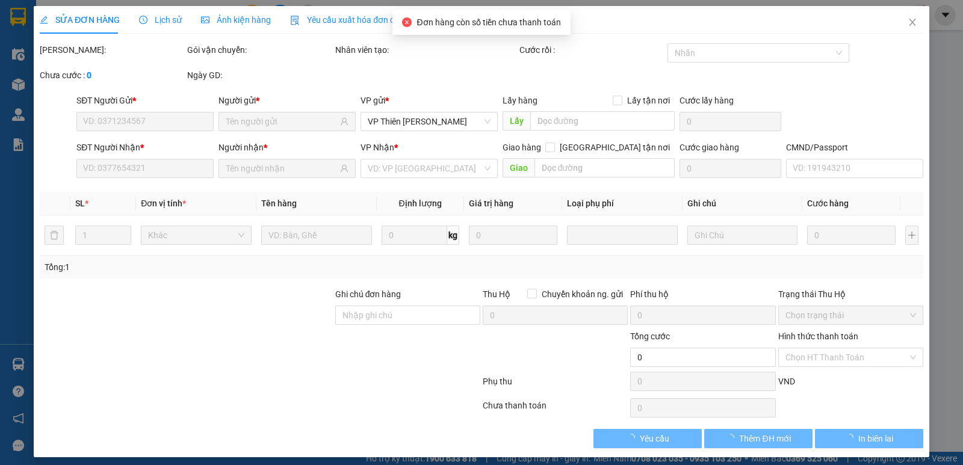
type input "0828669966"
type input "NGUYỆN"
type input "0988902012"
type input "quý"
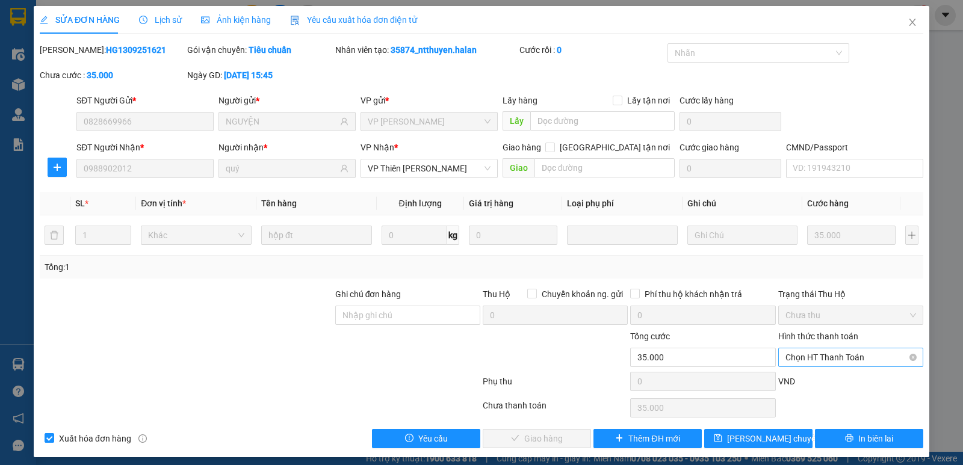
click at [819, 361] on span "Chọn HT Thanh Toán" at bounding box center [851, 358] width 131 height 18
click at [797, 259] on div "Tại văn phòng" at bounding box center [843, 256] width 129 height 13
click at [554, 440] on span "Giao hàng" at bounding box center [543, 438] width 39 height 13
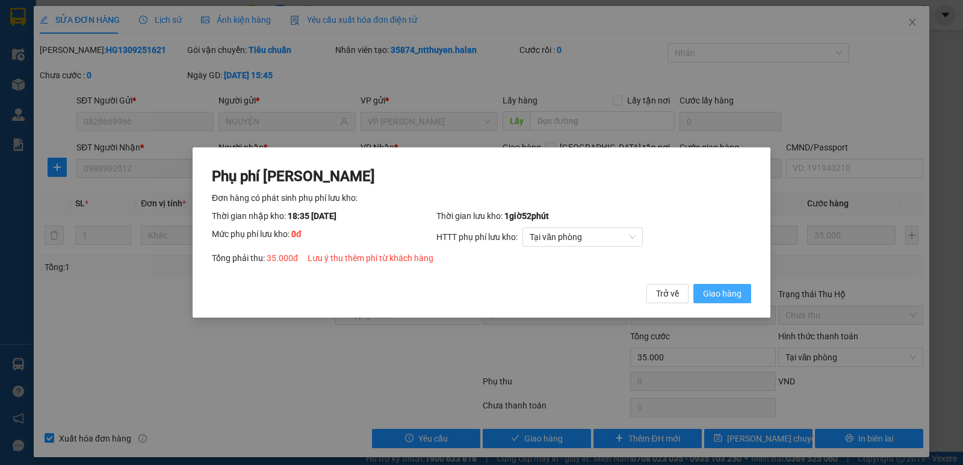
click at [729, 296] on span "Giao hàng" at bounding box center [722, 293] width 39 height 13
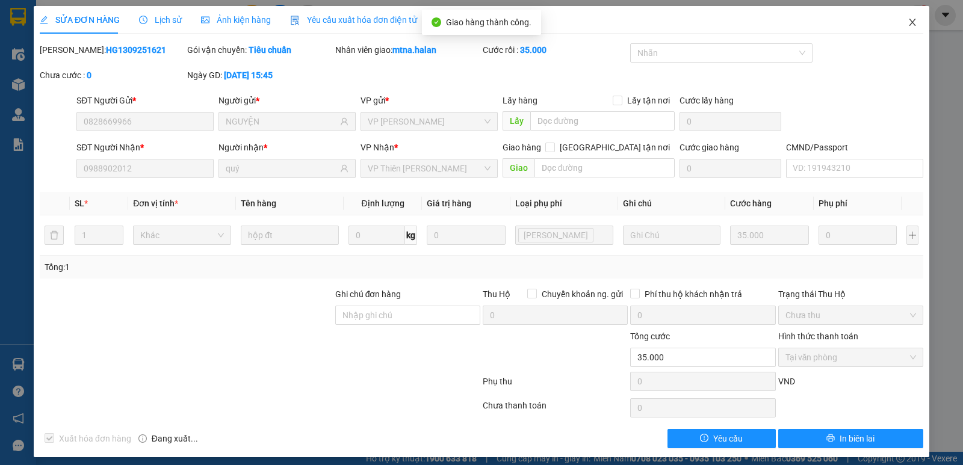
click at [909, 23] on icon "close" at bounding box center [912, 22] width 7 height 7
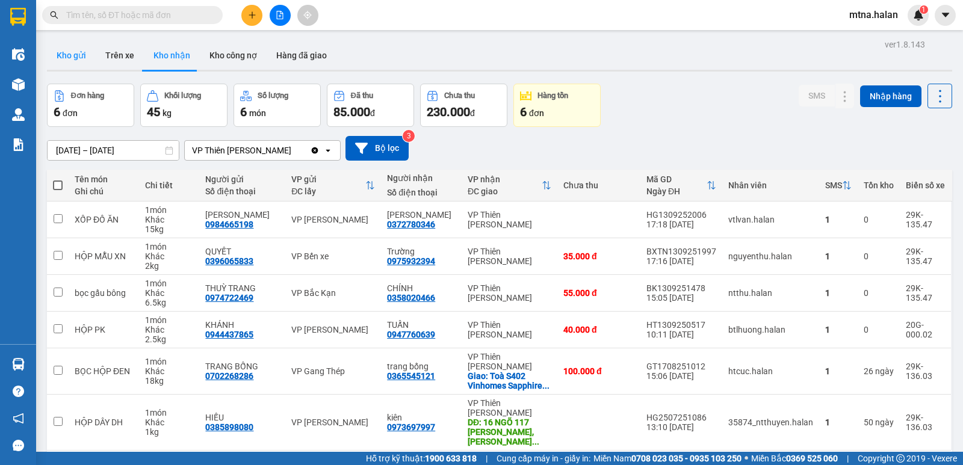
click at [75, 52] on button "Kho gửi" at bounding box center [71, 55] width 49 height 29
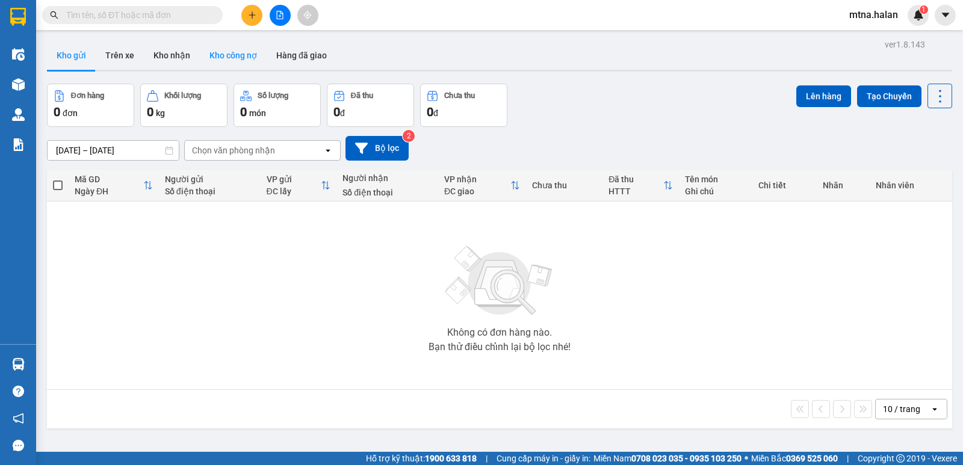
click at [231, 50] on button "Kho công nợ" at bounding box center [233, 55] width 67 height 29
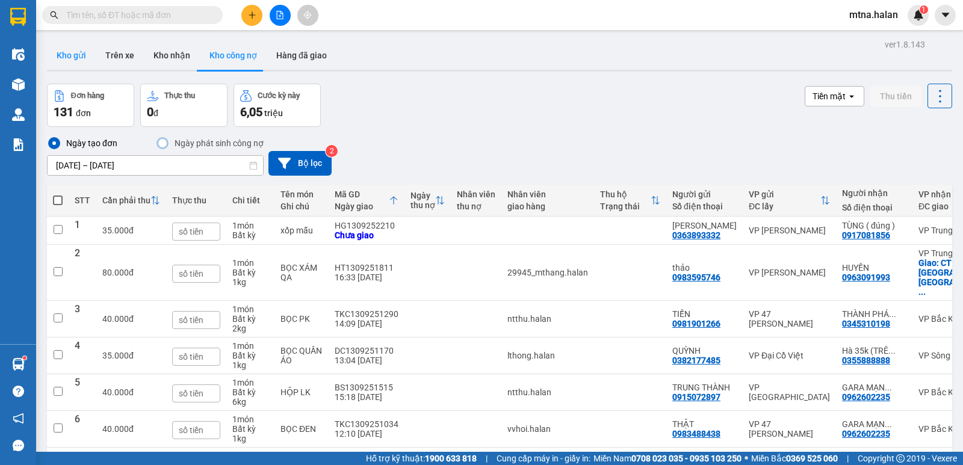
click at [74, 52] on button "Kho gửi" at bounding box center [71, 55] width 49 height 29
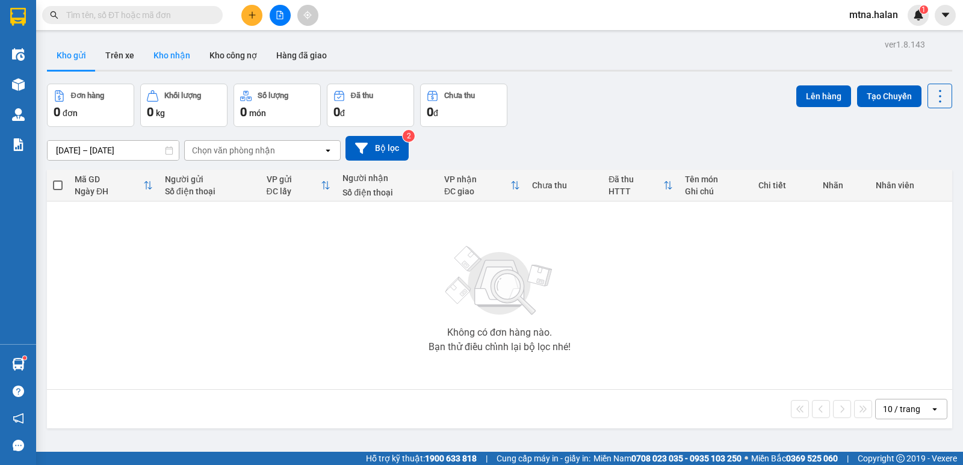
click at [169, 48] on button "Kho nhận" at bounding box center [172, 55] width 56 height 29
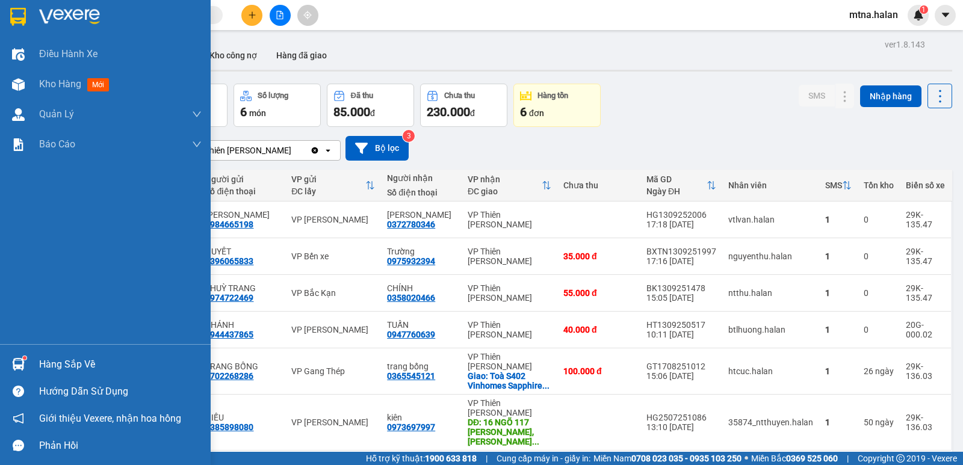
click at [16, 353] on div "Hàng sắp về" at bounding box center [105, 364] width 211 height 27
click at [16, 366] on div "Điều hành xe Kho hàng mới Quản Lý Quản lý chuyến Quản lý kiểm kho Báo cáo 12. T…" at bounding box center [105, 232] width 211 height 465
click at [16, 366] on img at bounding box center [18, 364] width 13 height 13
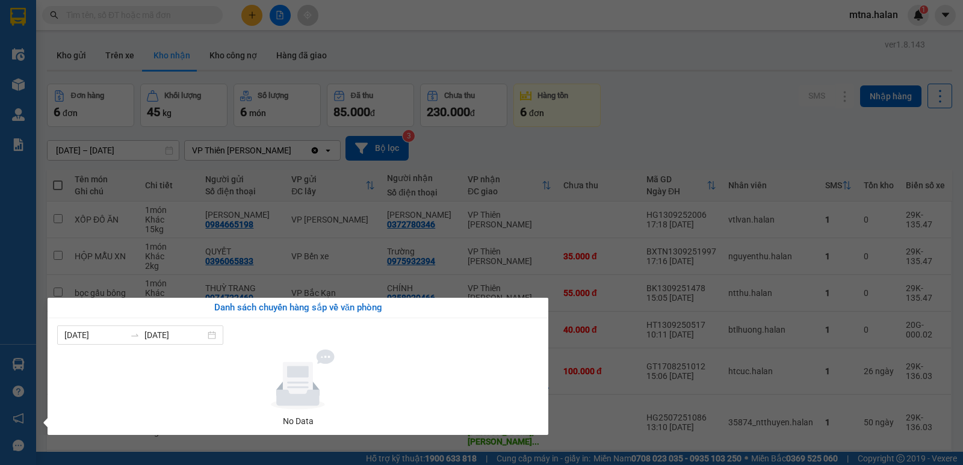
click at [594, 160] on section "Kết quả tìm kiếm ( 1 ) Bộ lọc Mã ĐH Trạng thái Món hàng Thu hộ Tổng cước Chưa c…" at bounding box center [481, 232] width 963 height 465
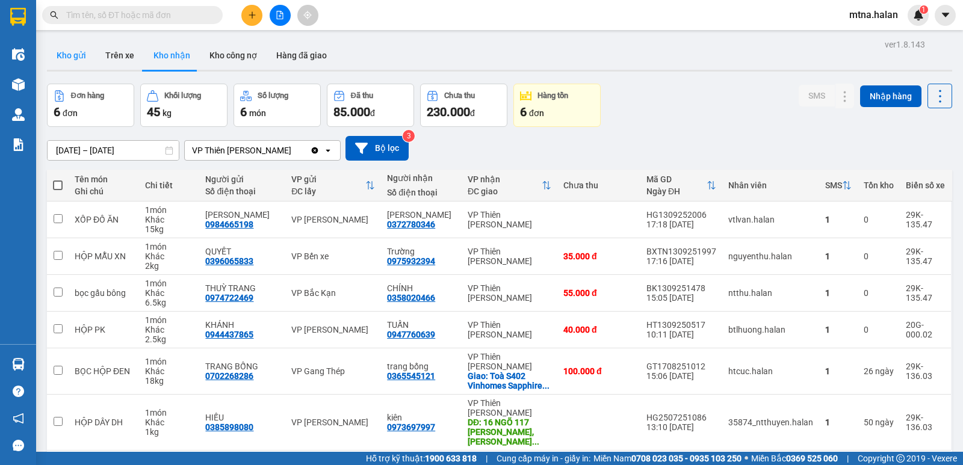
click at [76, 53] on button "Kho gửi" at bounding box center [71, 55] width 49 height 29
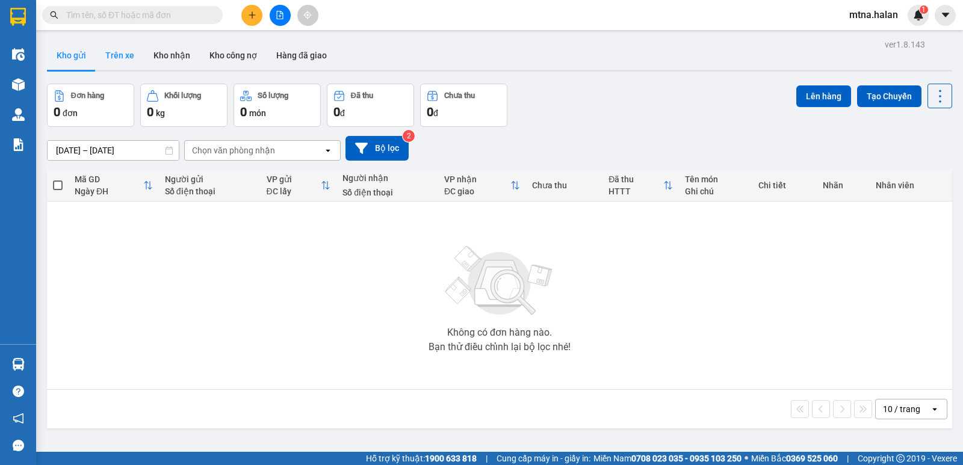
click at [121, 54] on button "Trên xe" at bounding box center [120, 55] width 48 height 29
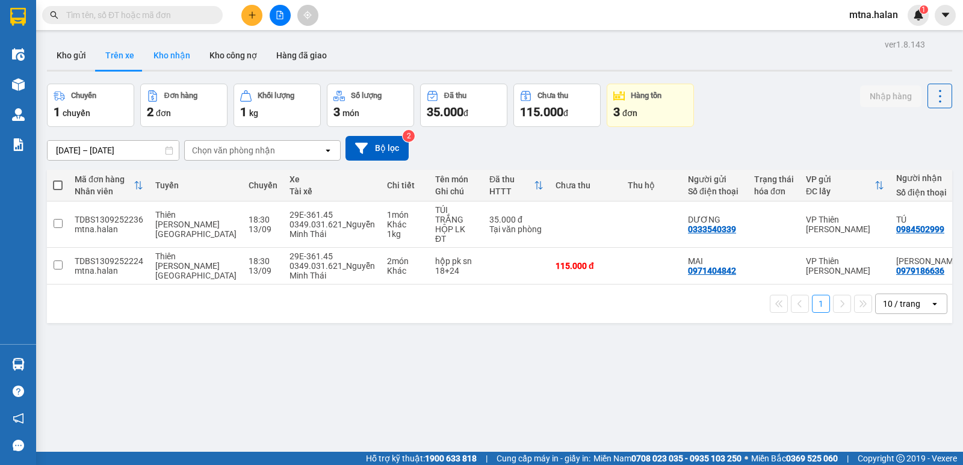
click at [163, 54] on button "Kho nhận" at bounding box center [172, 55] width 56 height 29
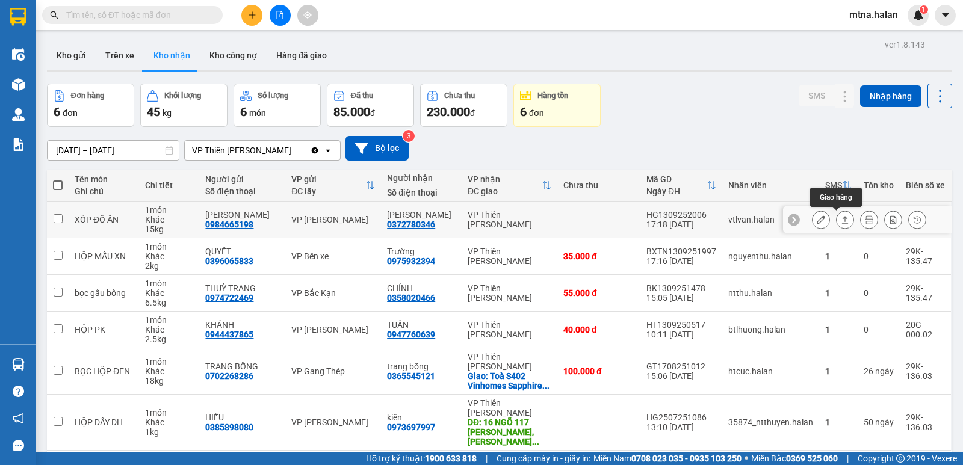
click at [841, 220] on icon at bounding box center [845, 220] width 8 height 8
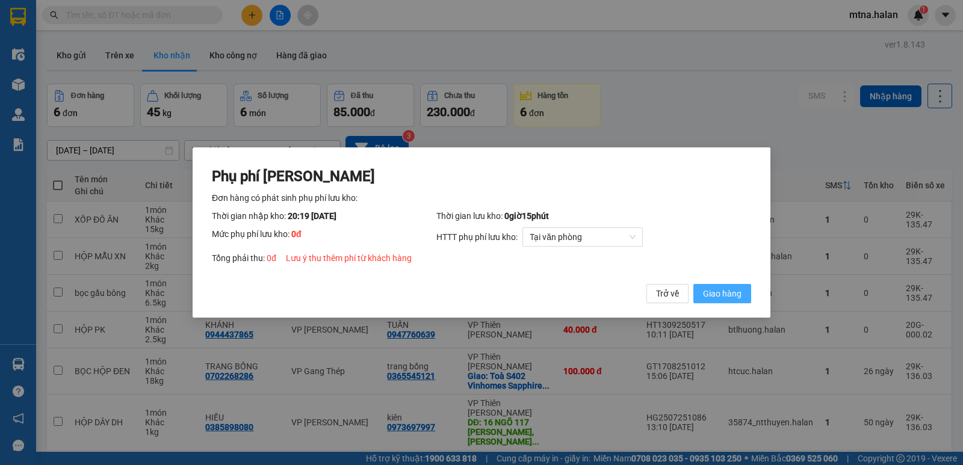
click at [715, 293] on span "Giao hàng" at bounding box center [722, 293] width 39 height 13
